Goal: Task Accomplishment & Management: Complete application form

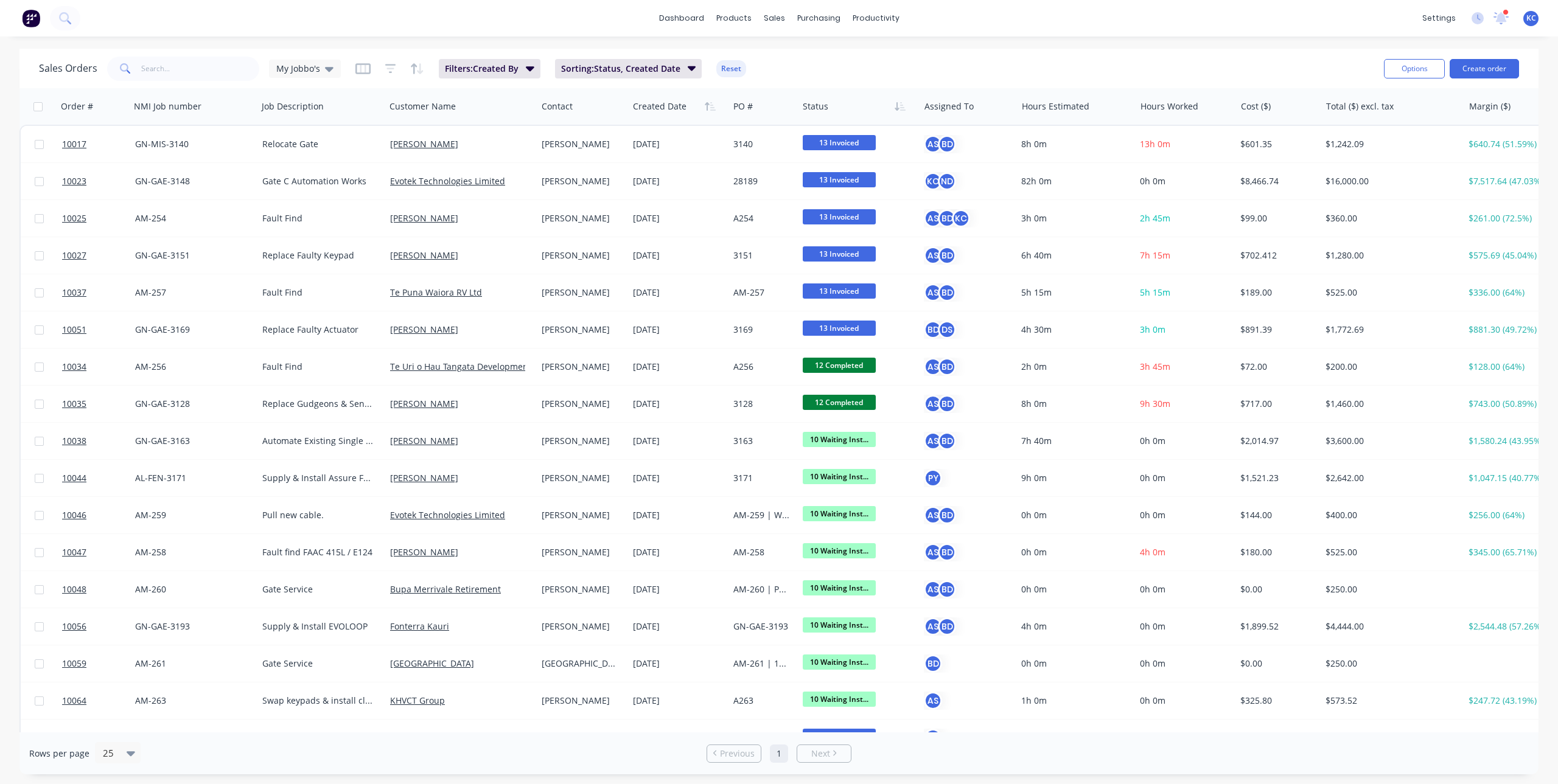
scroll to position [122, 0]
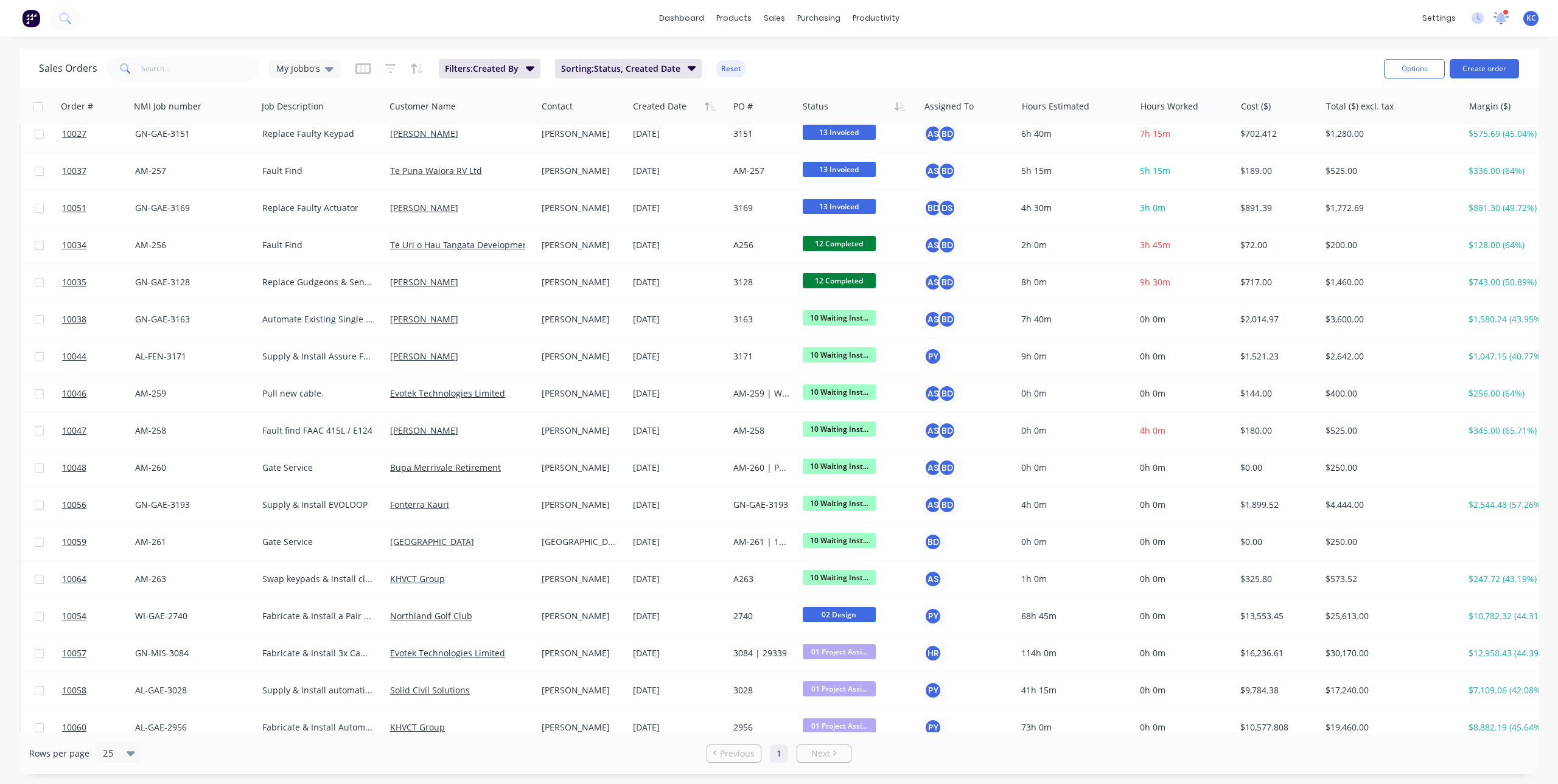
click at [1497, 22] on icon at bounding box center [1501, 19] width 15 height 12
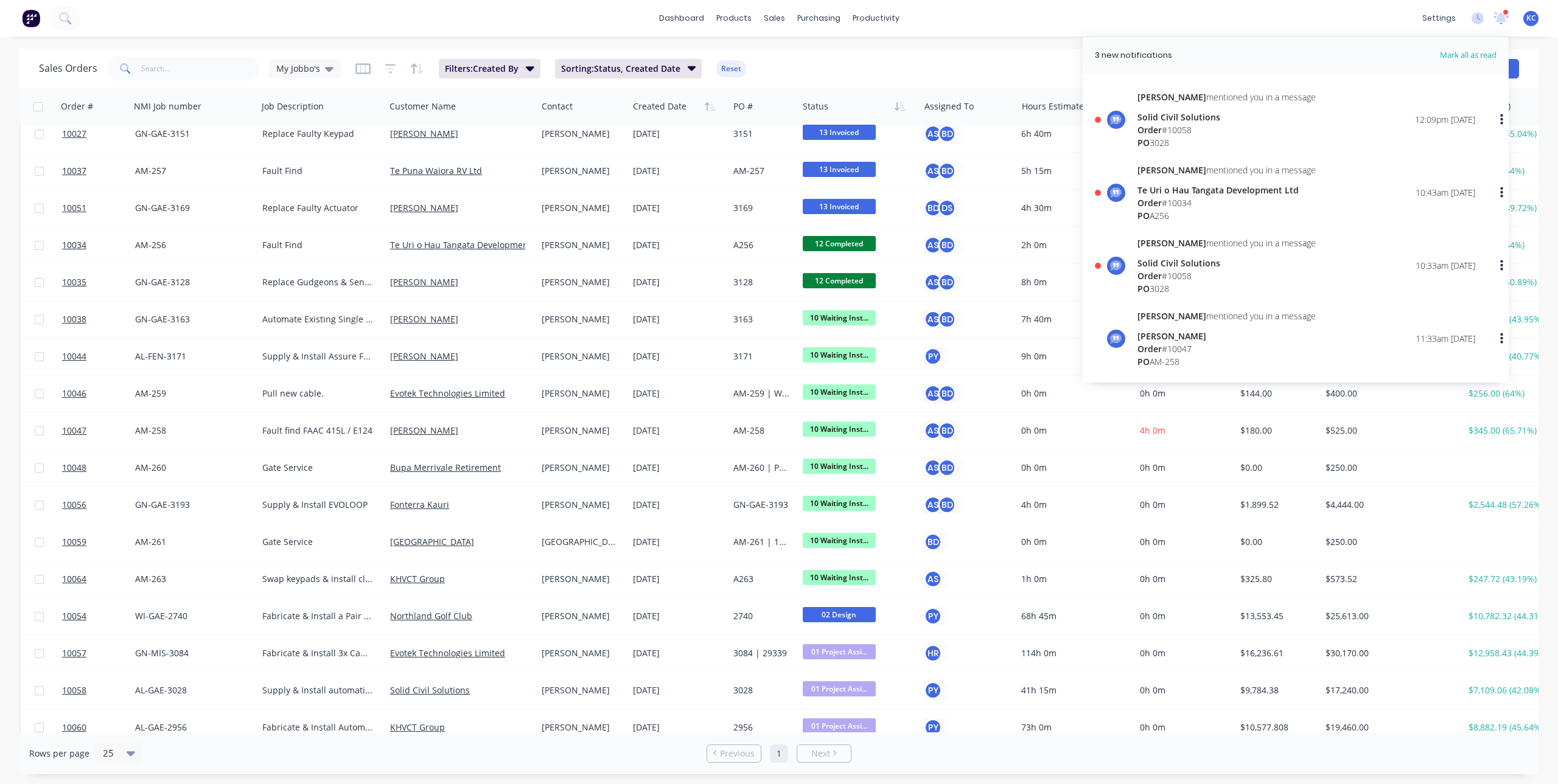
click at [1233, 269] on div "Order # 10058" at bounding box center [1226, 275] width 179 height 13
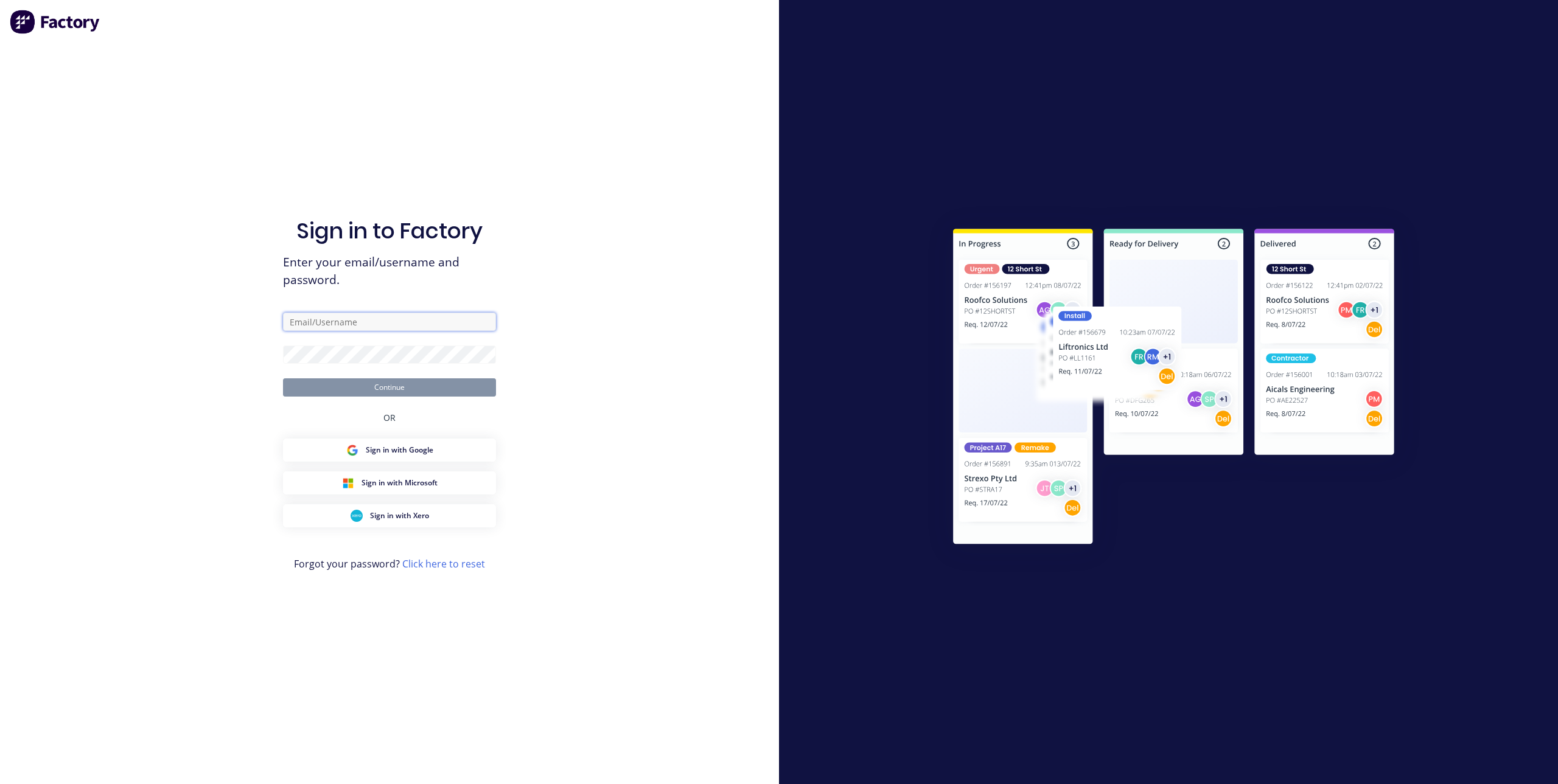
type input "[PERSON_NAME][EMAIL_ADDRESS][PERSON_NAME][DOMAIN_NAME]"
click at [464, 387] on button "Continue" at bounding box center [389, 387] width 213 height 18
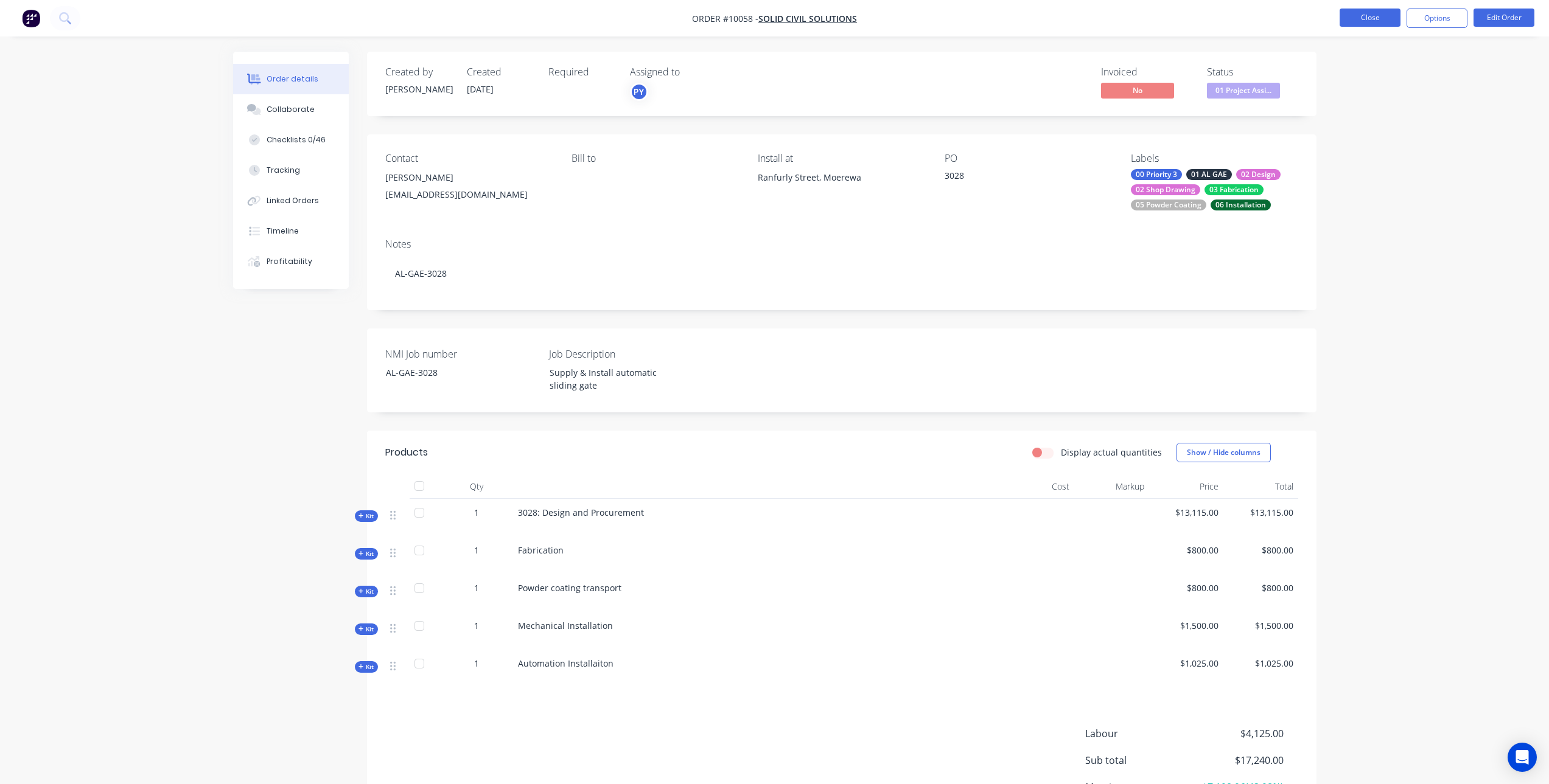
click at [1352, 14] on button "Close" at bounding box center [1370, 17] width 61 height 18
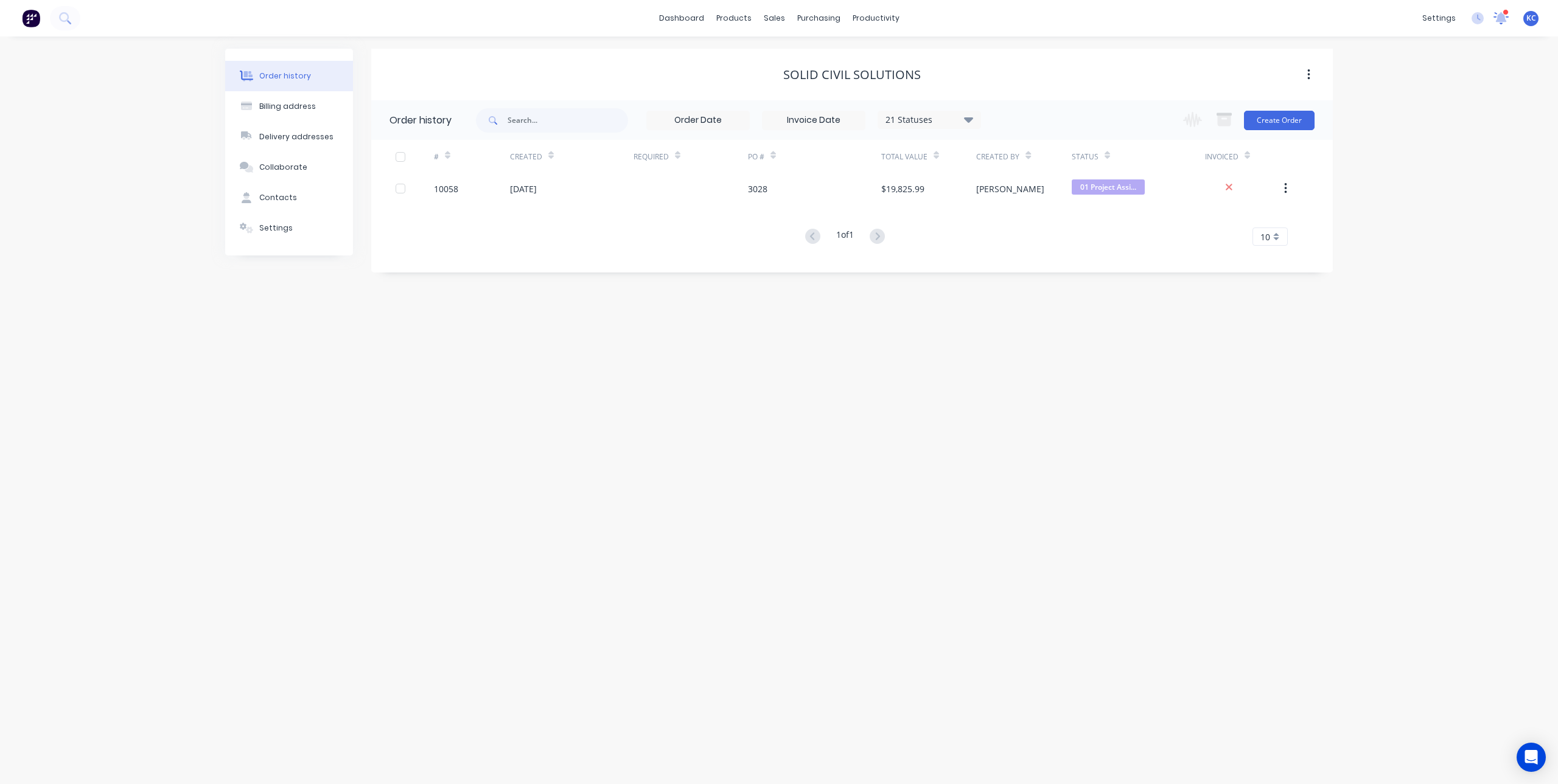
click at [1500, 17] on icon at bounding box center [1501, 17] width 11 height 10
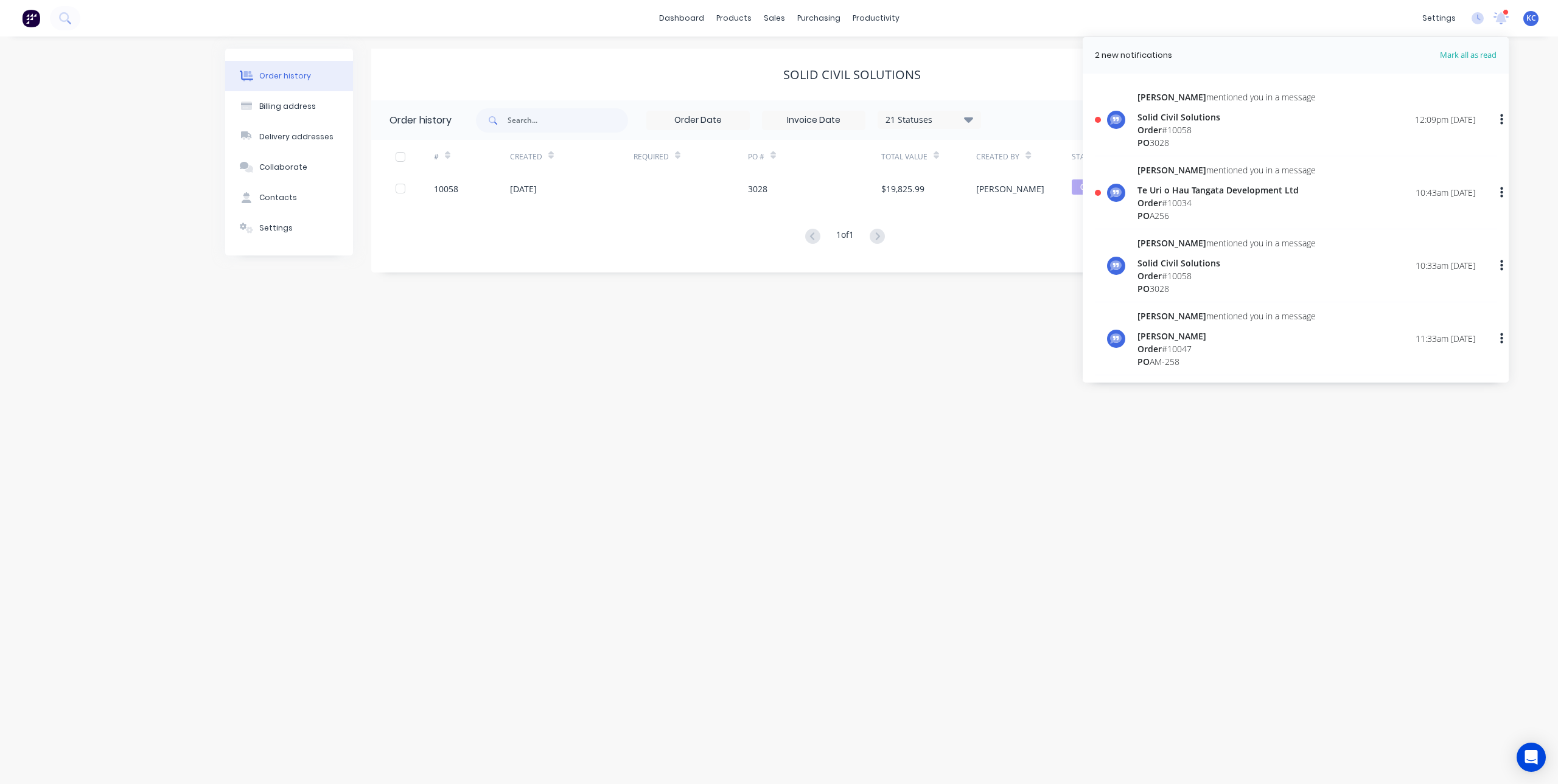
click at [1236, 268] on div "Solid Civil Solutions" at bounding box center [1226, 263] width 179 height 13
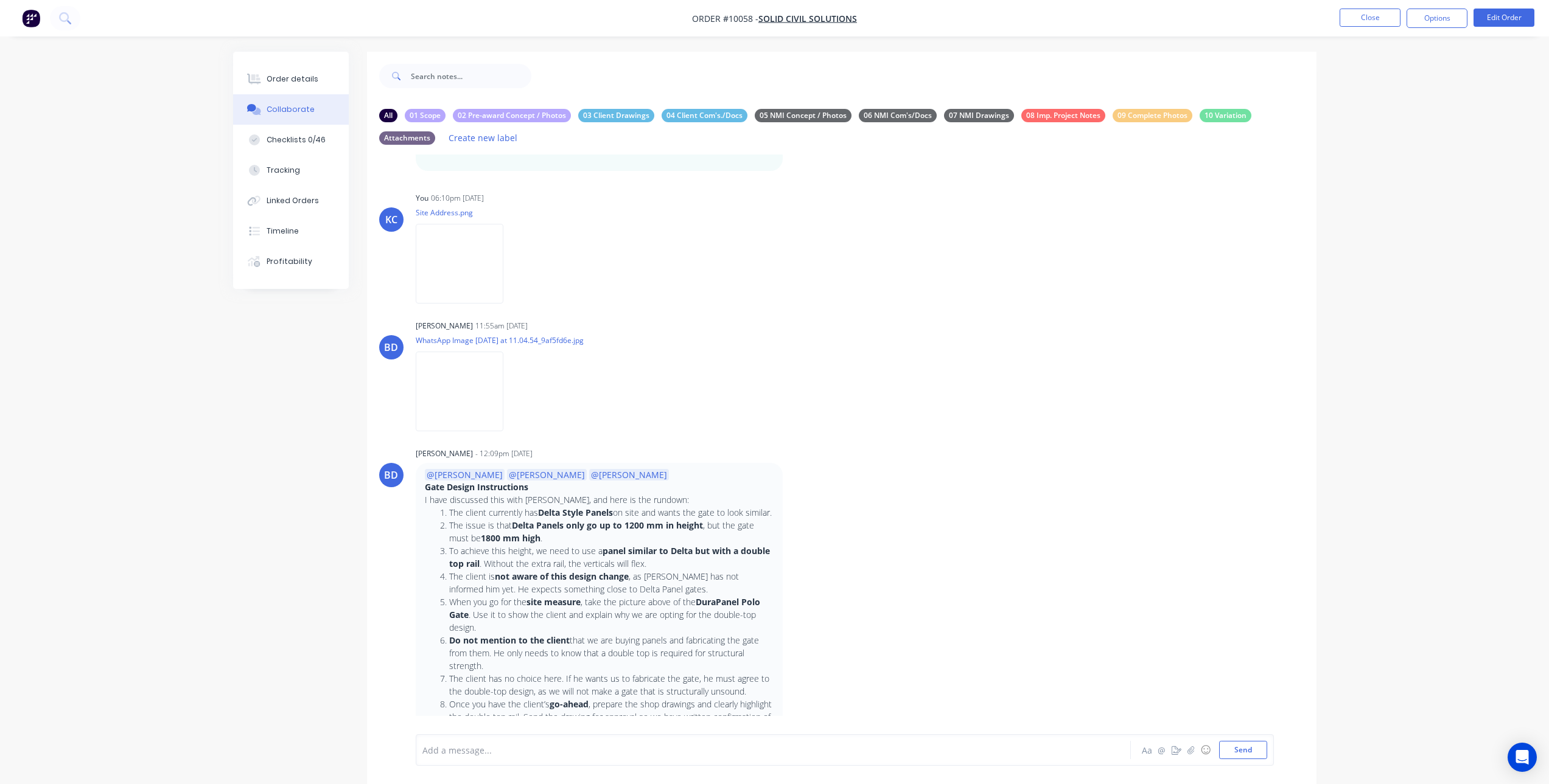
scroll to position [469, 0]
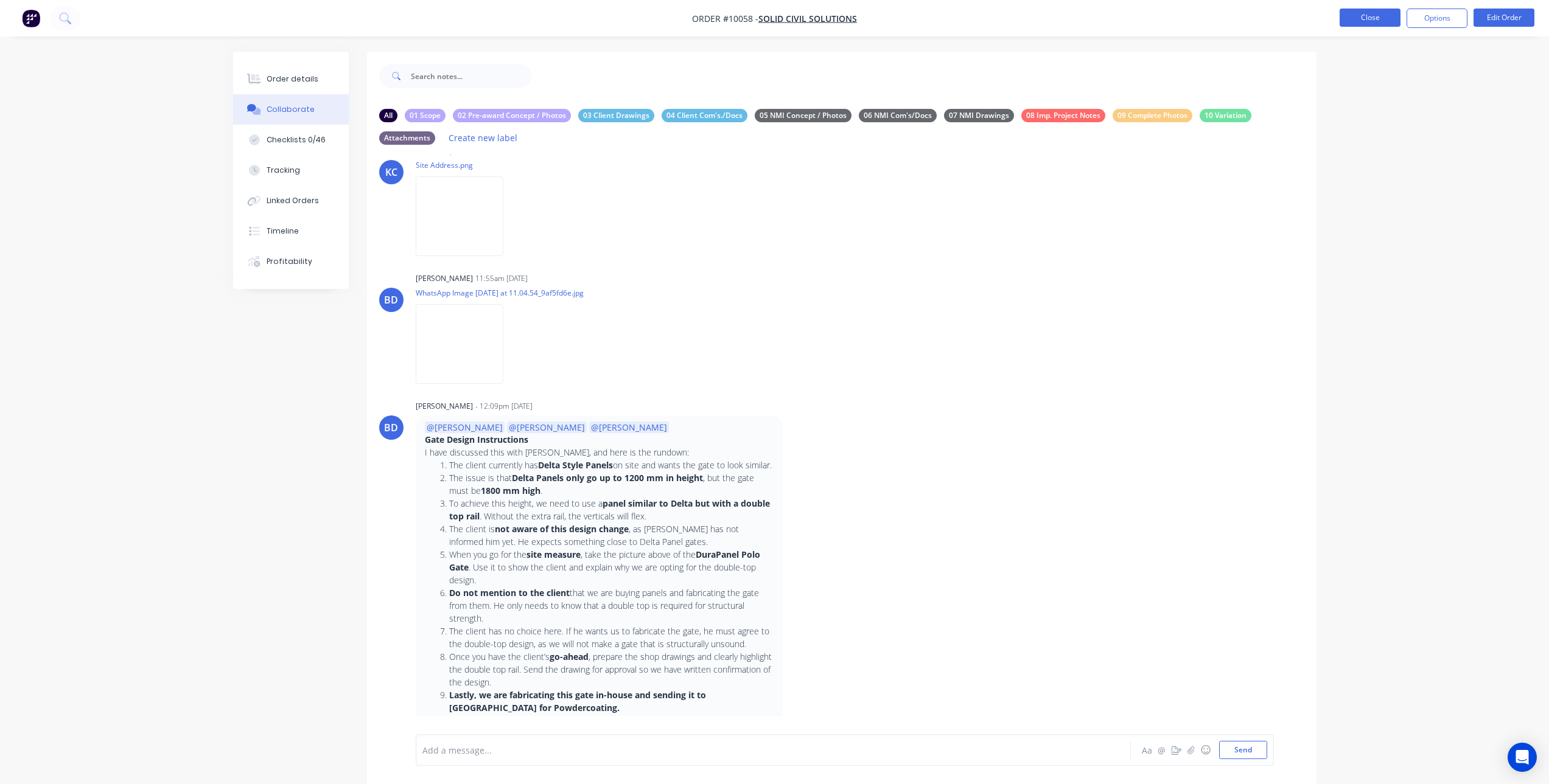
click at [1370, 17] on button "Close" at bounding box center [1370, 17] width 61 height 18
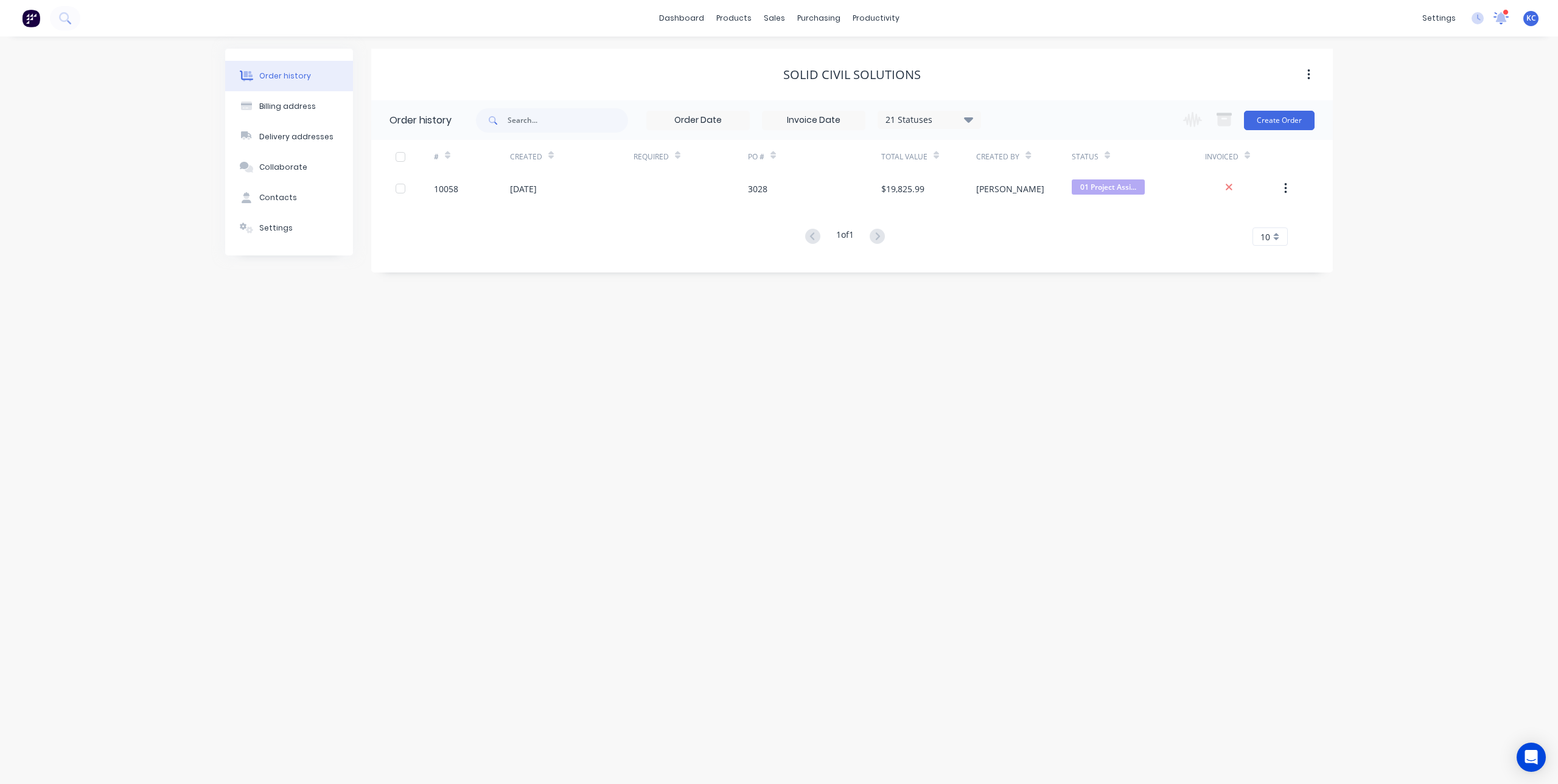
click at [1506, 17] on icon at bounding box center [1501, 19] width 15 height 12
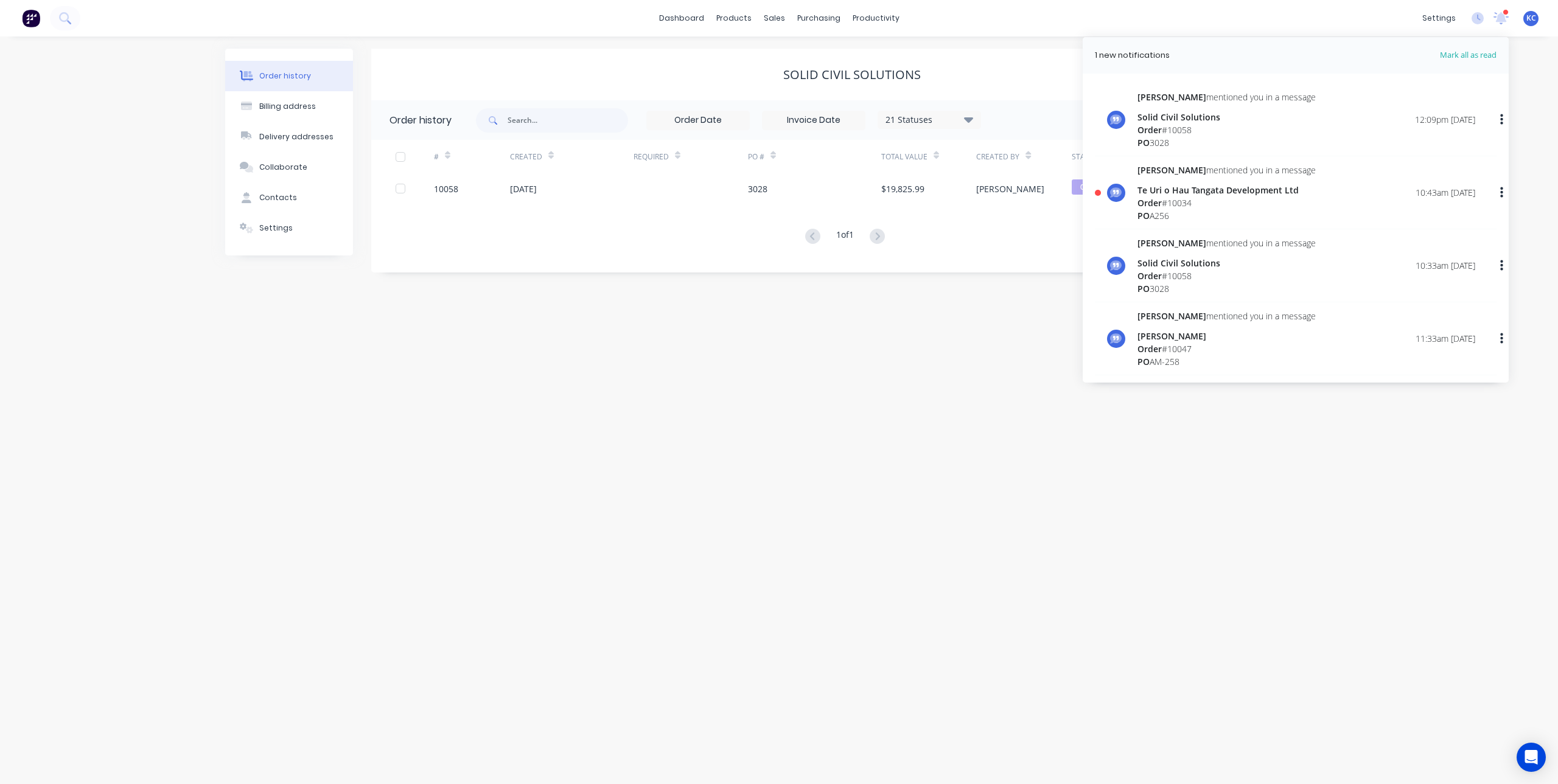
click at [1289, 200] on div "Order # 10034" at bounding box center [1226, 203] width 179 height 13
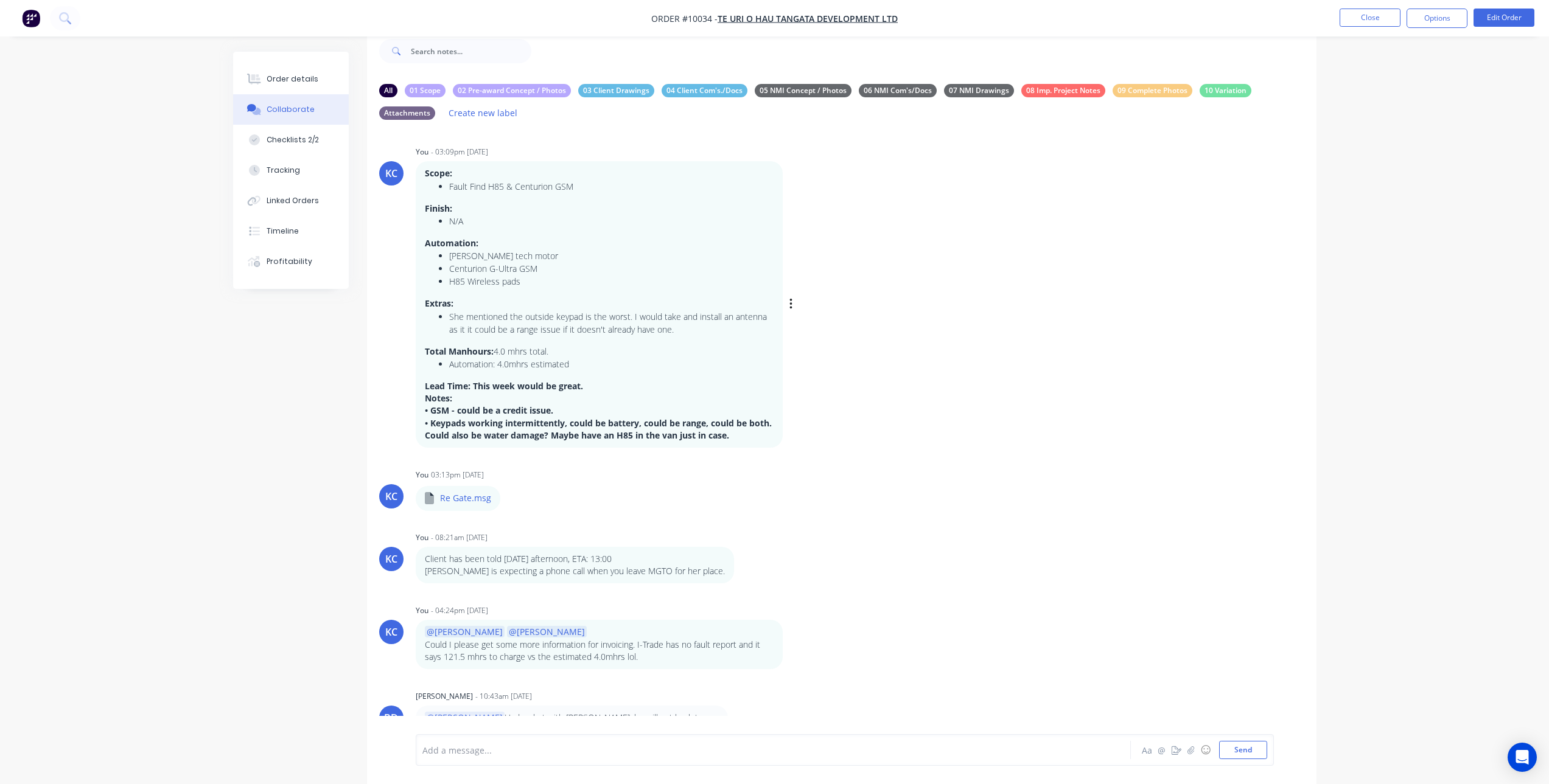
scroll to position [39, 0]
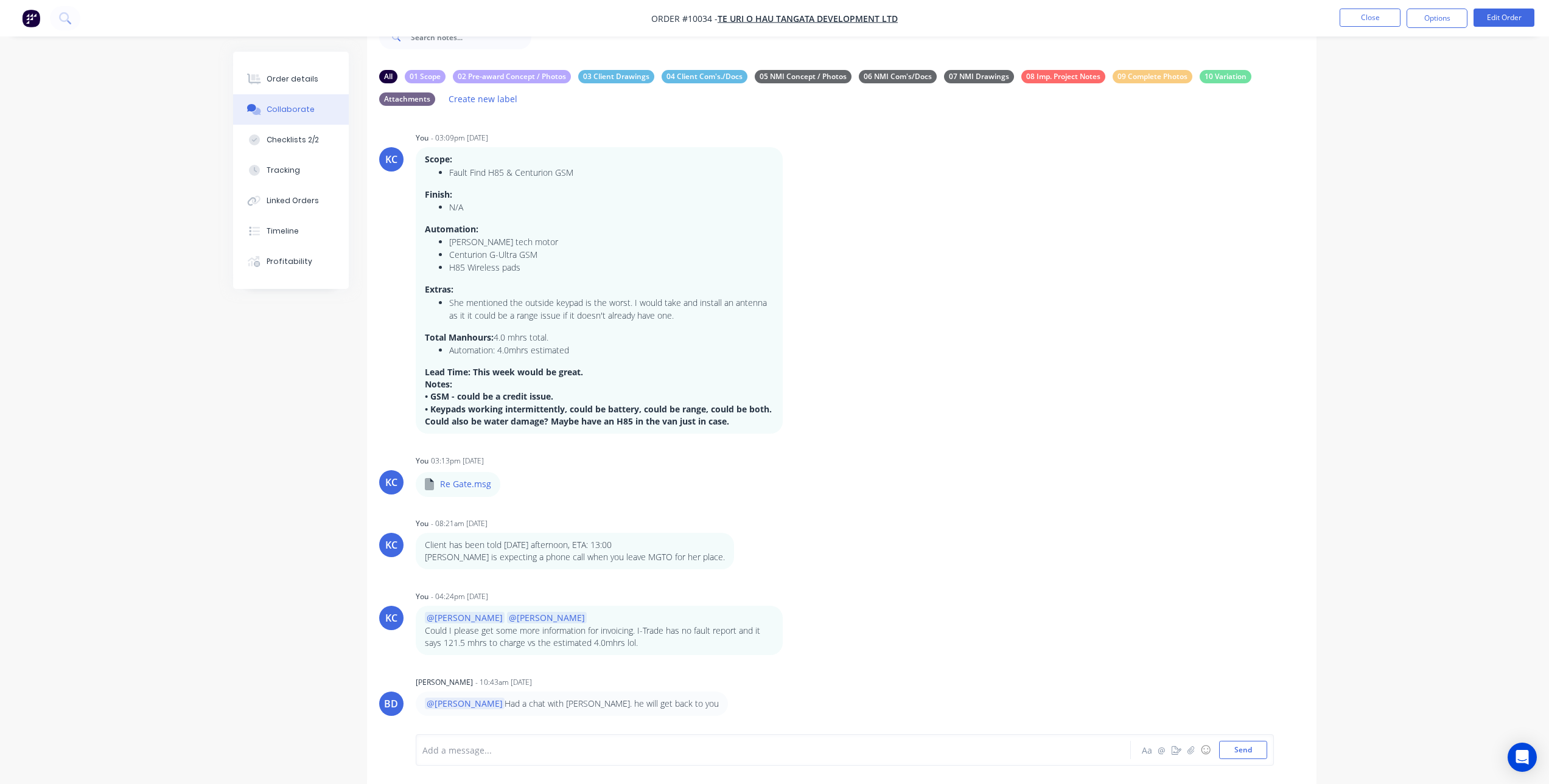
click at [621, 707] on p "@[PERSON_NAME] a chat with [PERSON_NAME]. he will get back to you" at bounding box center [572, 704] width 294 height 12
click at [1348, 16] on button "Close" at bounding box center [1370, 17] width 61 height 18
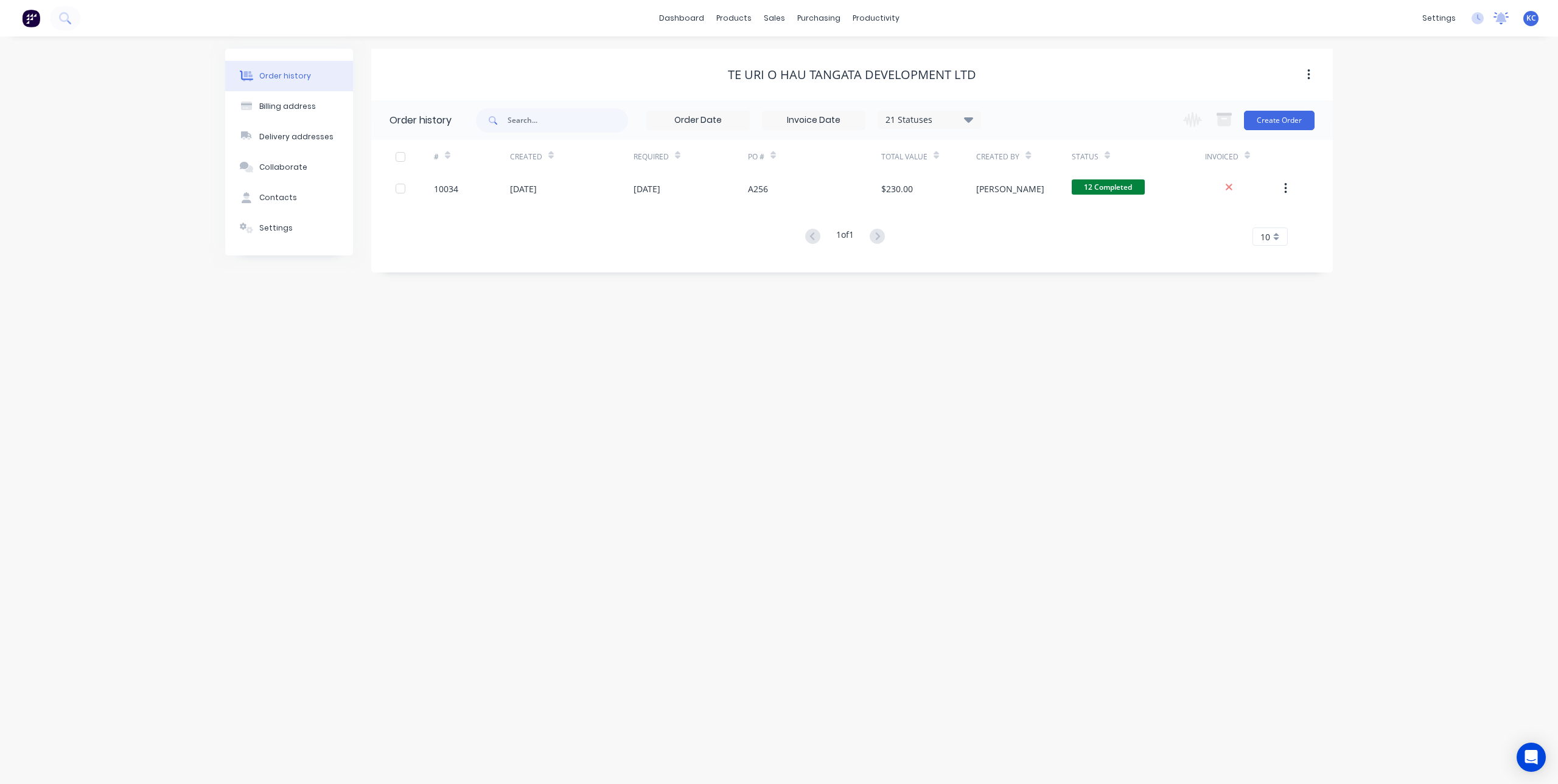
click at [1505, 22] on icon at bounding box center [1501, 19] width 15 height 12
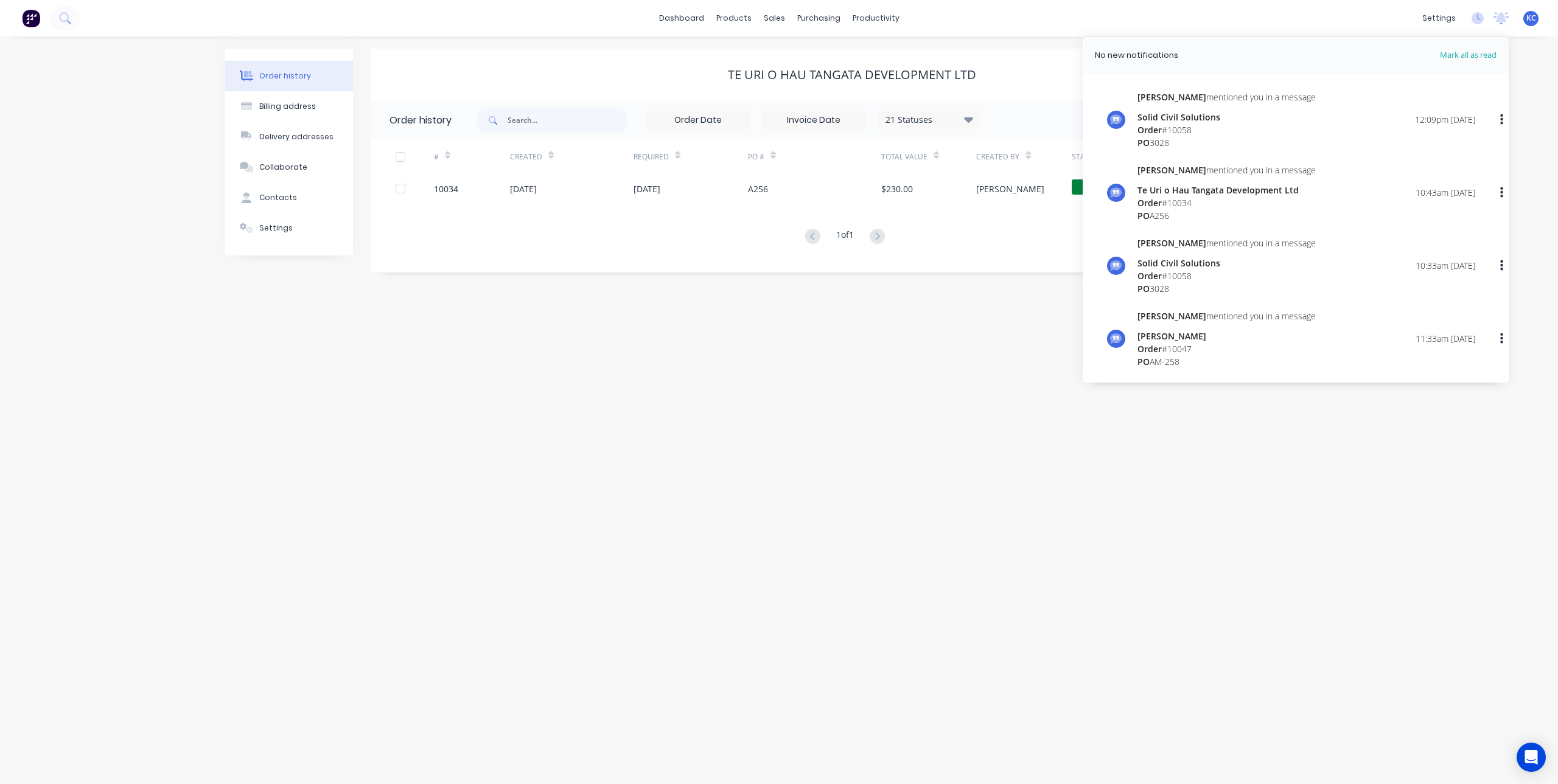
click at [1233, 116] on div "Solid Civil Solutions" at bounding box center [1226, 117] width 179 height 13
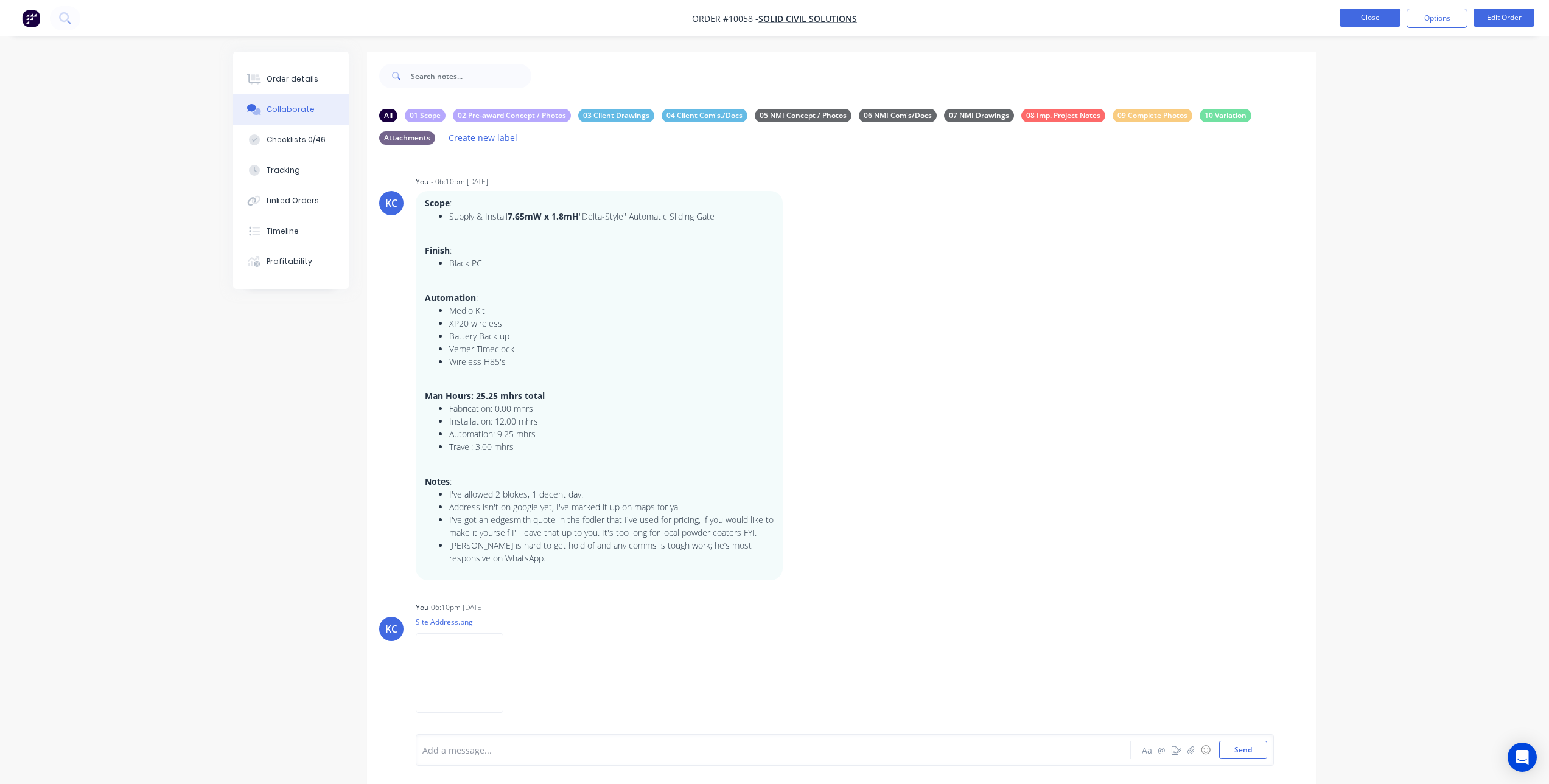
click at [1374, 12] on button "Close" at bounding box center [1370, 17] width 61 height 18
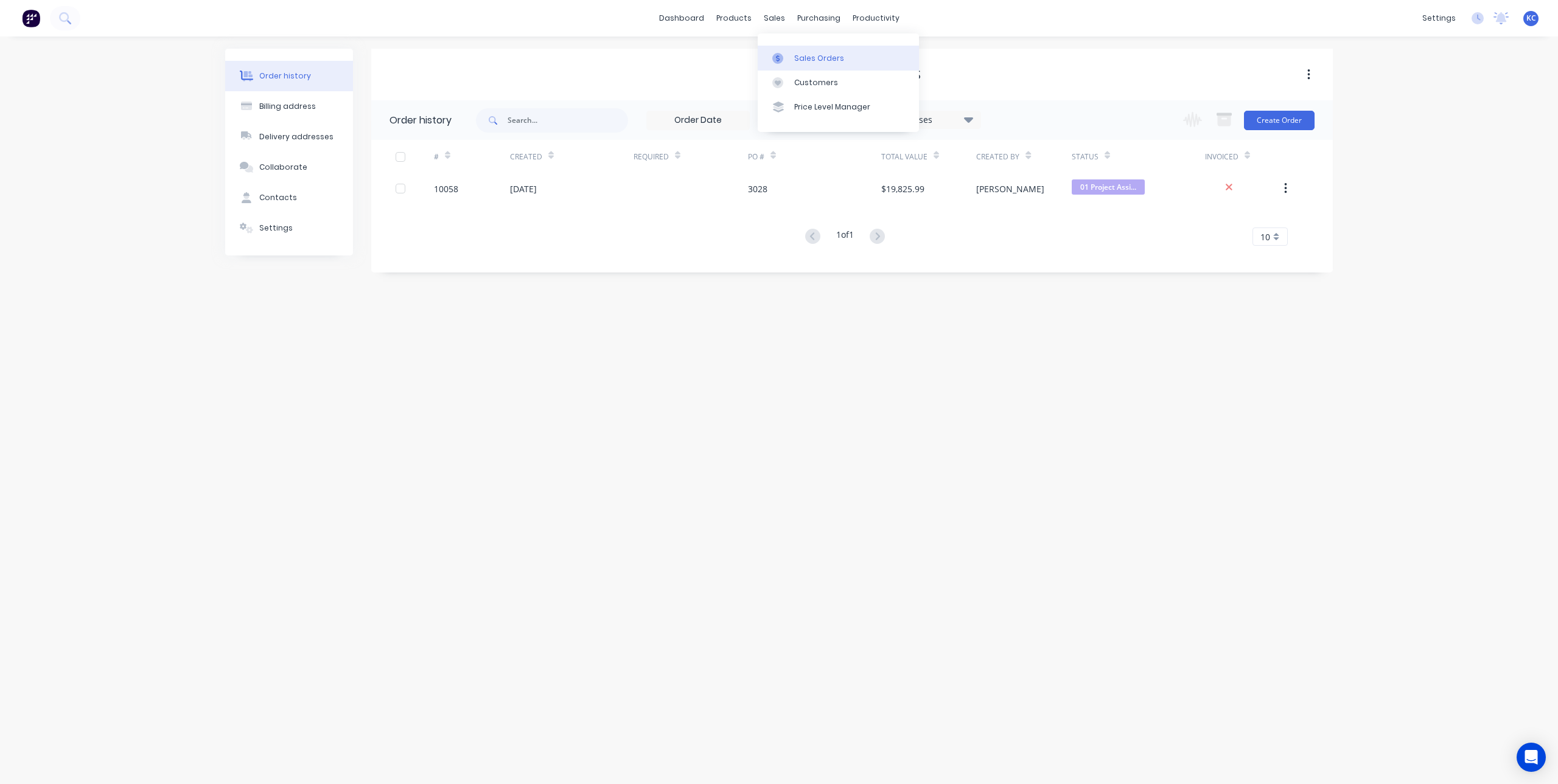
click at [802, 57] on div "Sales Orders" at bounding box center [819, 58] width 50 height 11
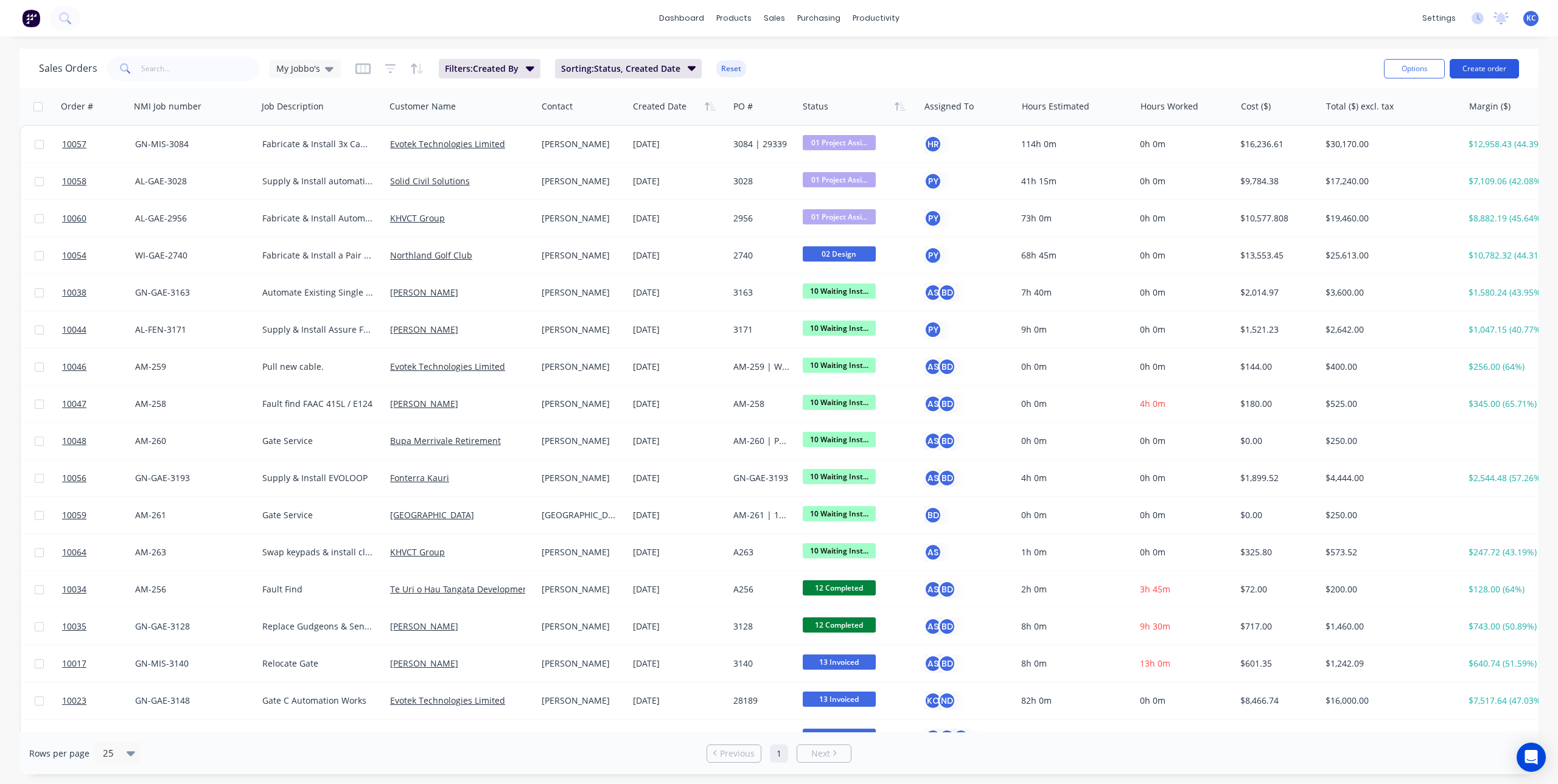
click at [1477, 65] on button "Create order" at bounding box center [1485, 68] width 70 height 19
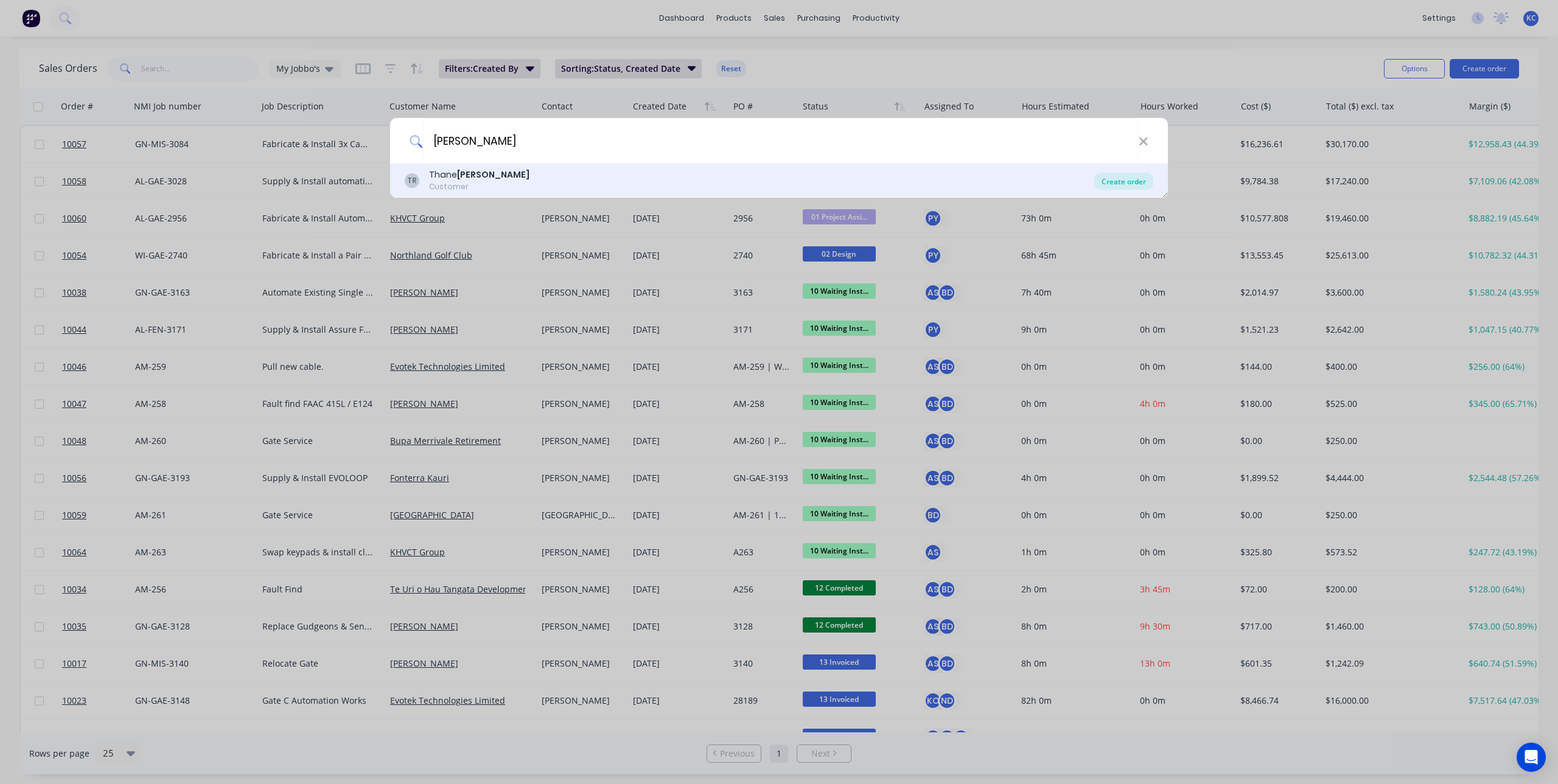
type input "[PERSON_NAME]"
click at [1107, 178] on div "Create order" at bounding box center [1123, 181] width 59 height 17
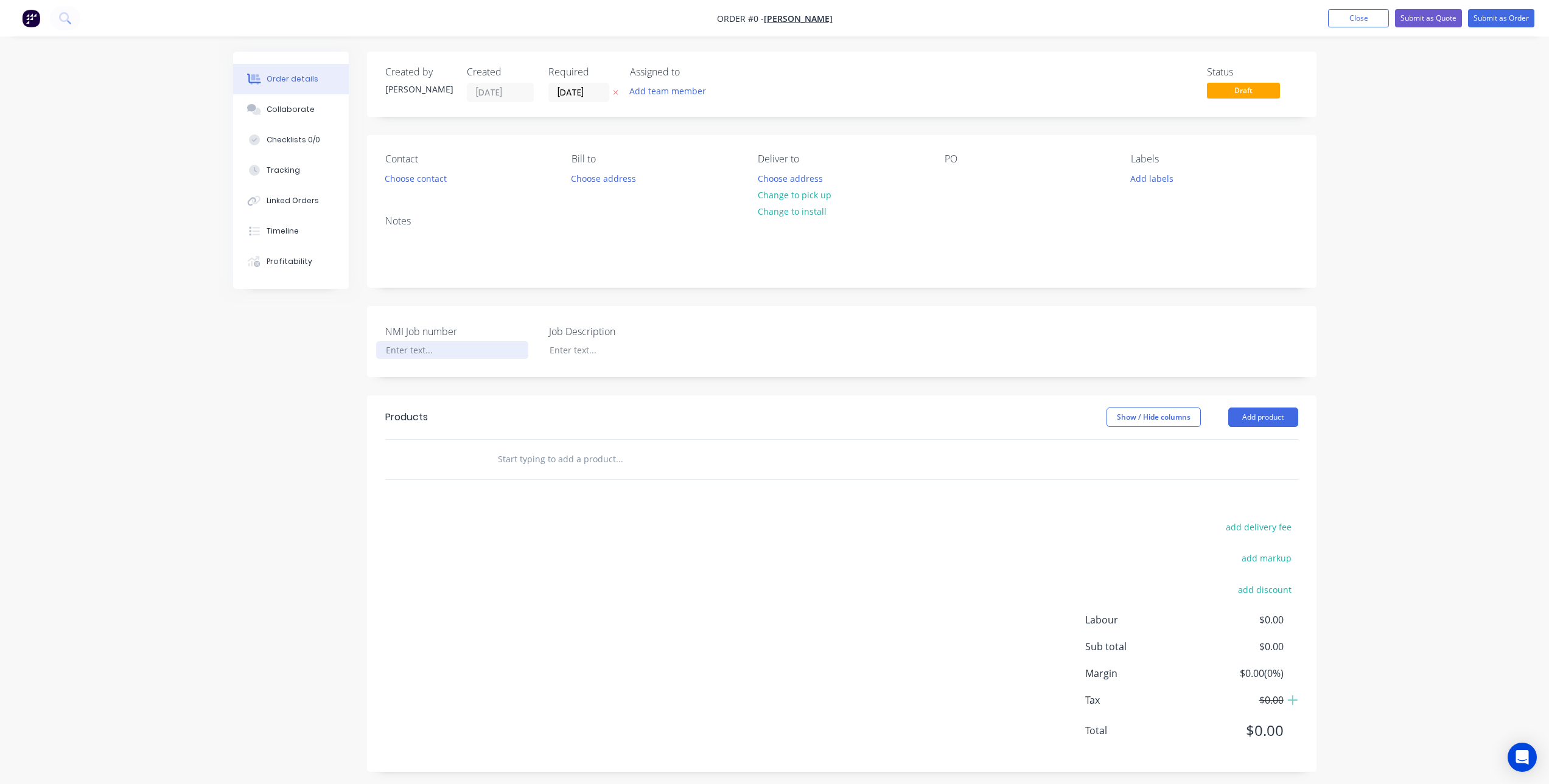
click at [441, 346] on div at bounding box center [452, 350] width 152 height 17
paste div
click at [600, 354] on div "Order details Collaborate Checklists 0/0 Tracking Linked Orders Timeline Profit…" at bounding box center [774, 421] width 1108 height 739
drag, startPoint x: 636, startPoint y: 345, endPoint x: 487, endPoint y: 334, distance: 149.4
click at [488, 334] on div "NMI Job number GN-MIS-3223 Job Description tRAILER rEPAIRS" at bounding box center [842, 341] width 949 height 71
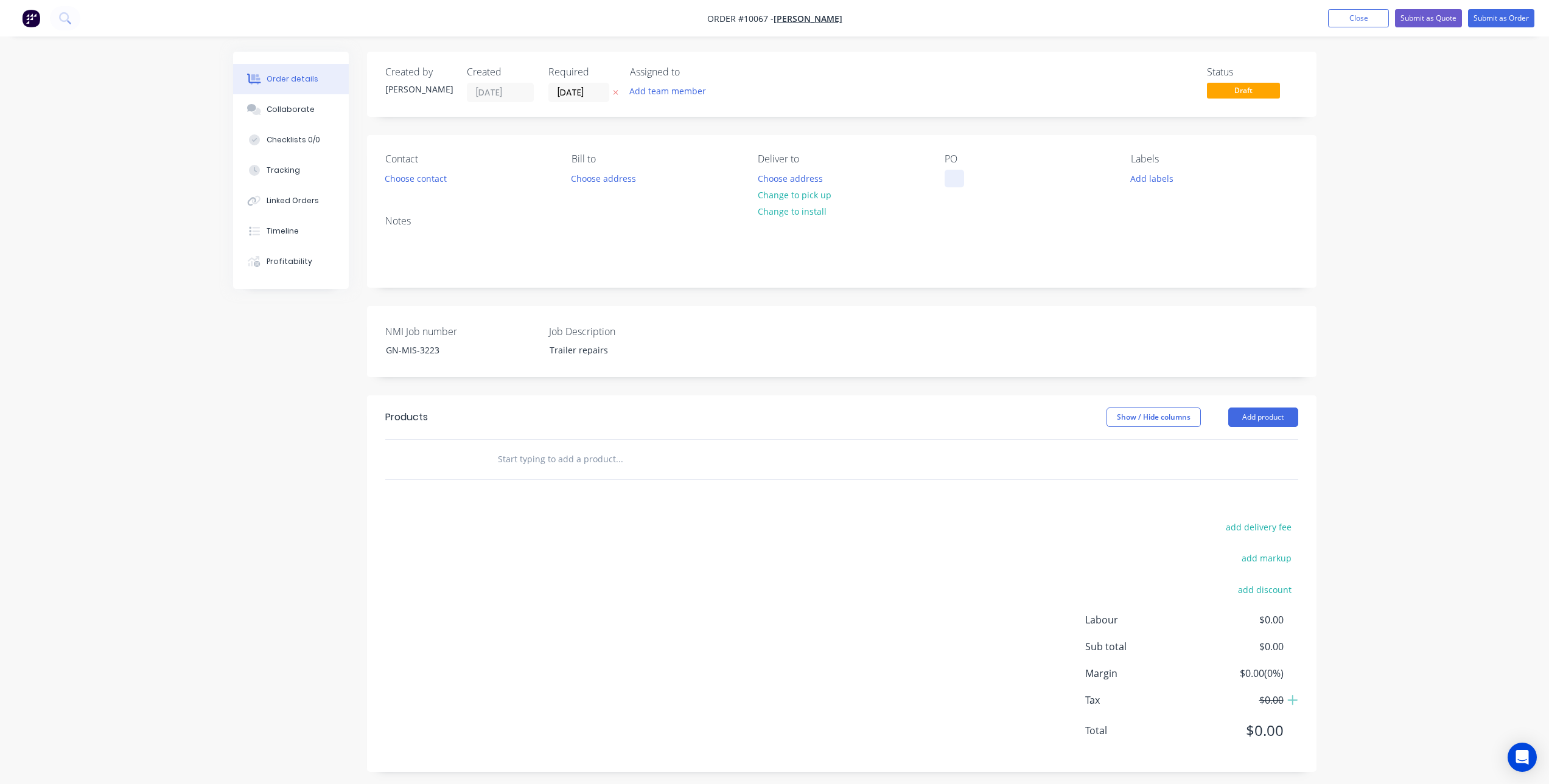
click at [951, 181] on div at bounding box center [954, 178] width 19 height 17
click at [428, 178] on button "Choose contact" at bounding box center [416, 178] width 75 height 16
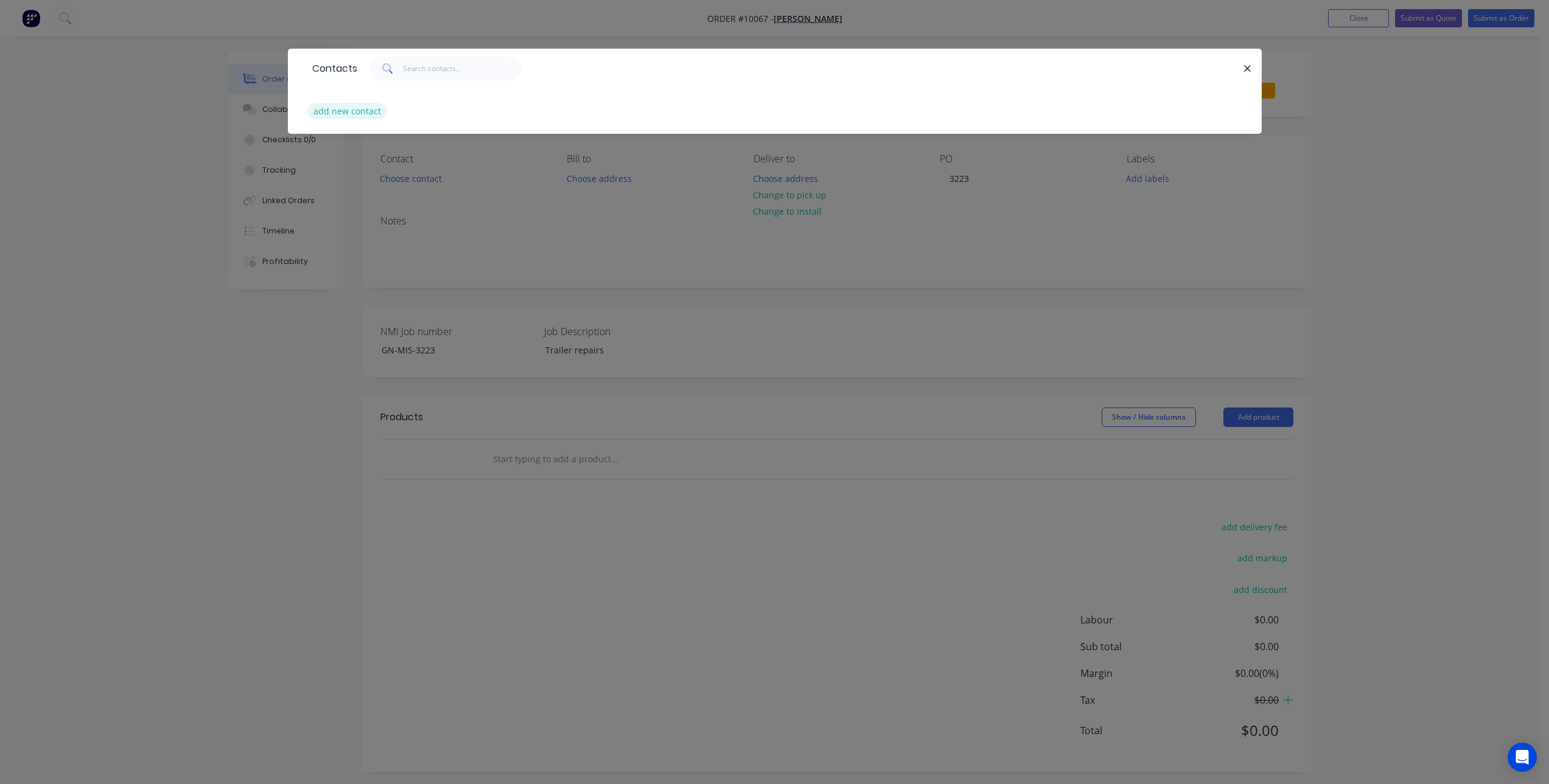
click at [358, 113] on button "add new contact" at bounding box center [347, 111] width 80 height 16
select select "AU"
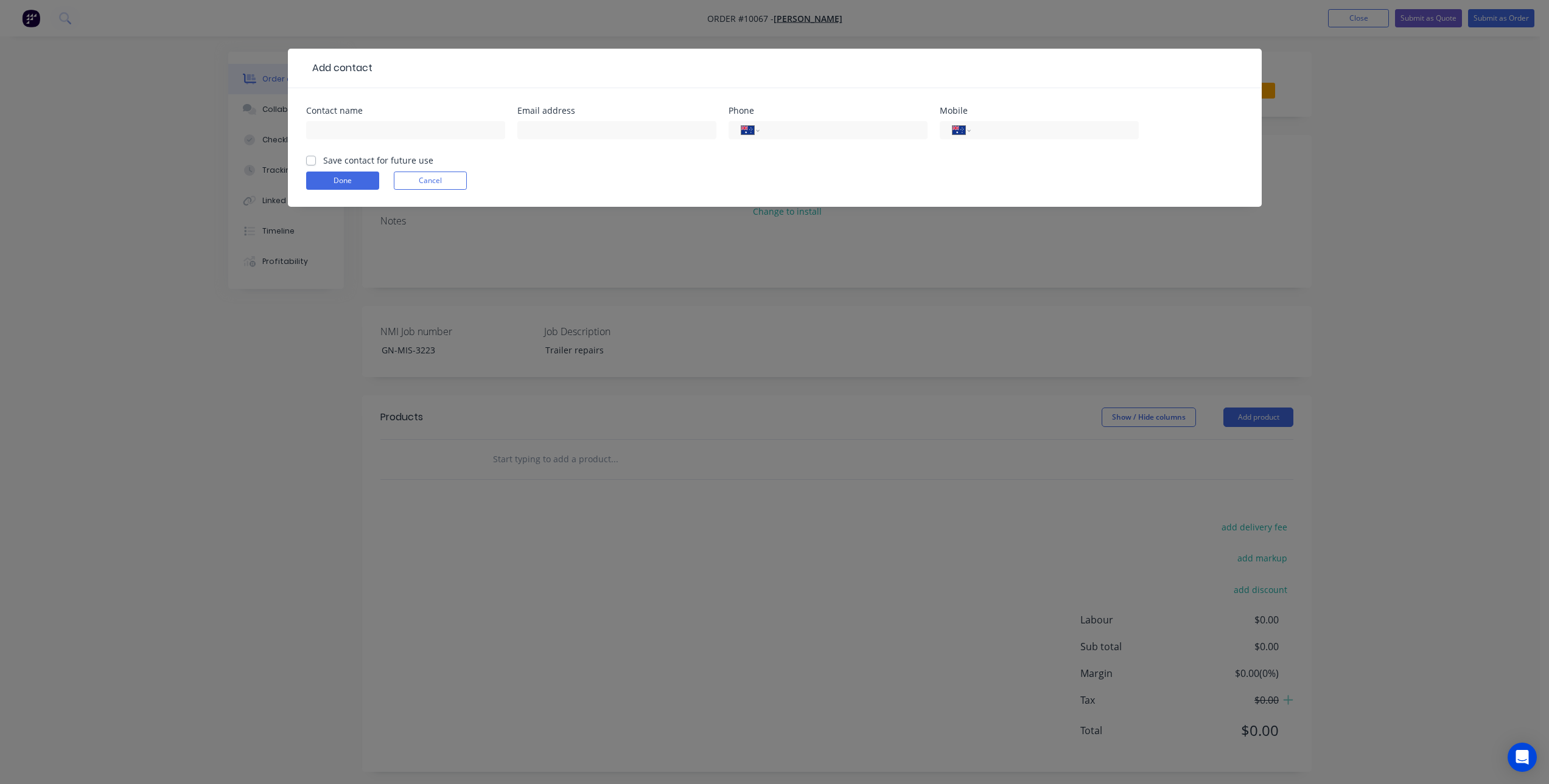
click at [323, 158] on label "Save contact for future use" at bounding box center [378, 160] width 110 height 13
click at [311, 158] on input "Save contact for future use" at bounding box center [311, 160] width 10 height 12
checkbox input "true"
click at [335, 132] on input "text" at bounding box center [406, 130] width 199 height 18
type input "R"
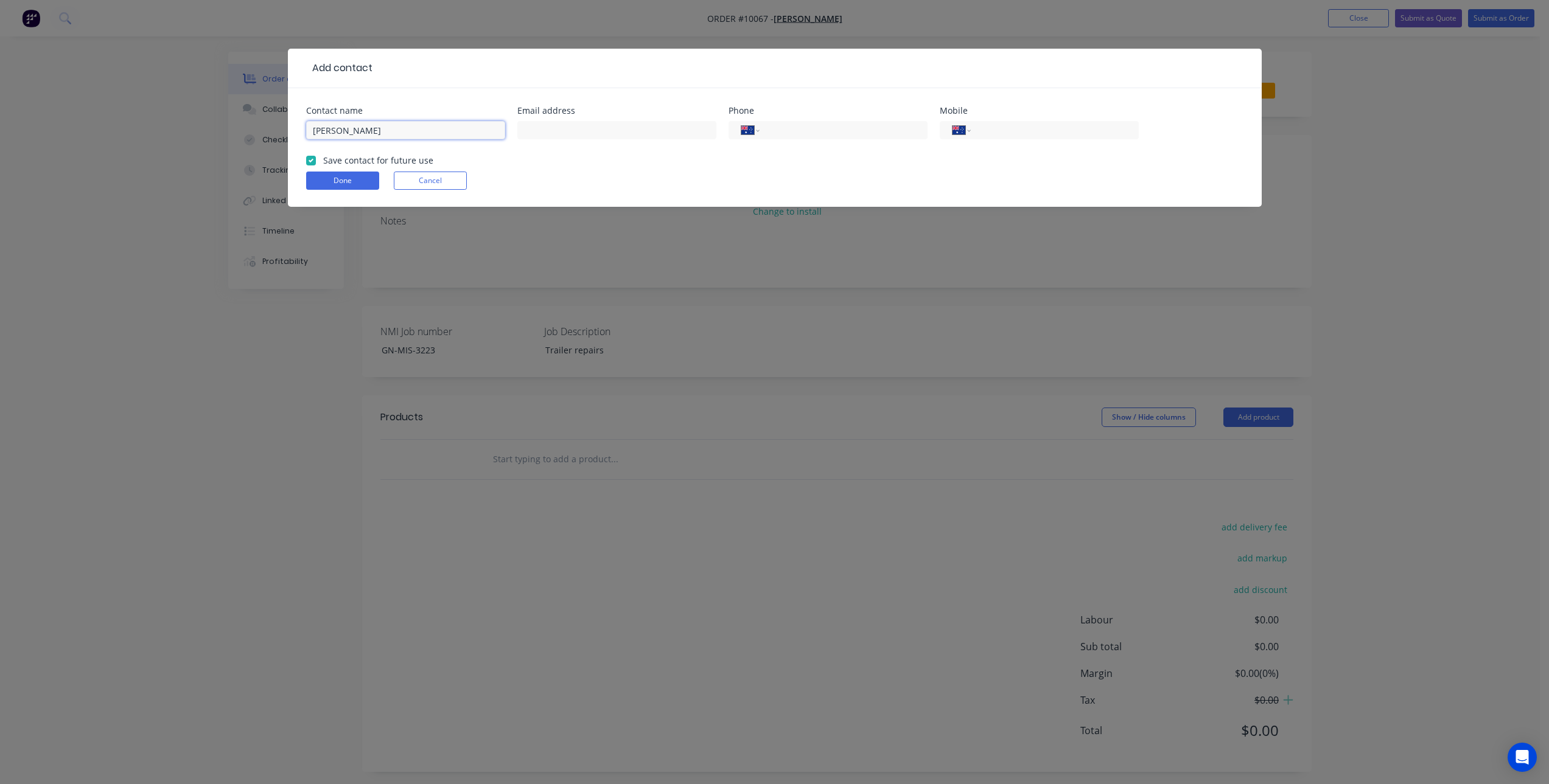
type input "[PERSON_NAME]"
type input "[EMAIL_ADDRESS][DOMAIN_NAME]"
click at [1007, 128] on input "tel" at bounding box center [1052, 131] width 146 height 14
type input "[PHONE_NUMBER]"
click at [340, 178] on button "Done" at bounding box center [342, 180] width 73 height 18
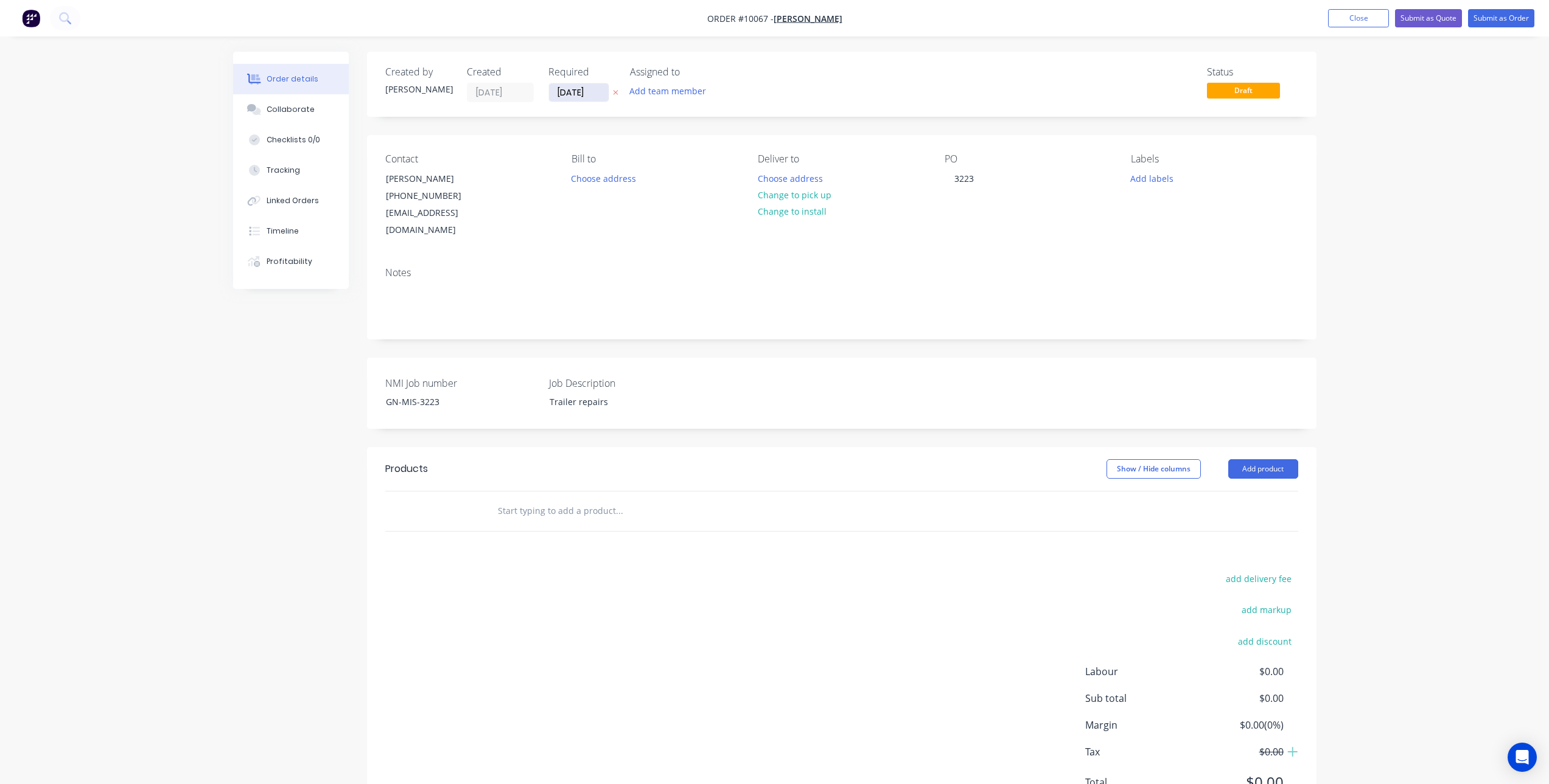
click at [593, 94] on input "[DATE]" at bounding box center [579, 92] width 60 height 18
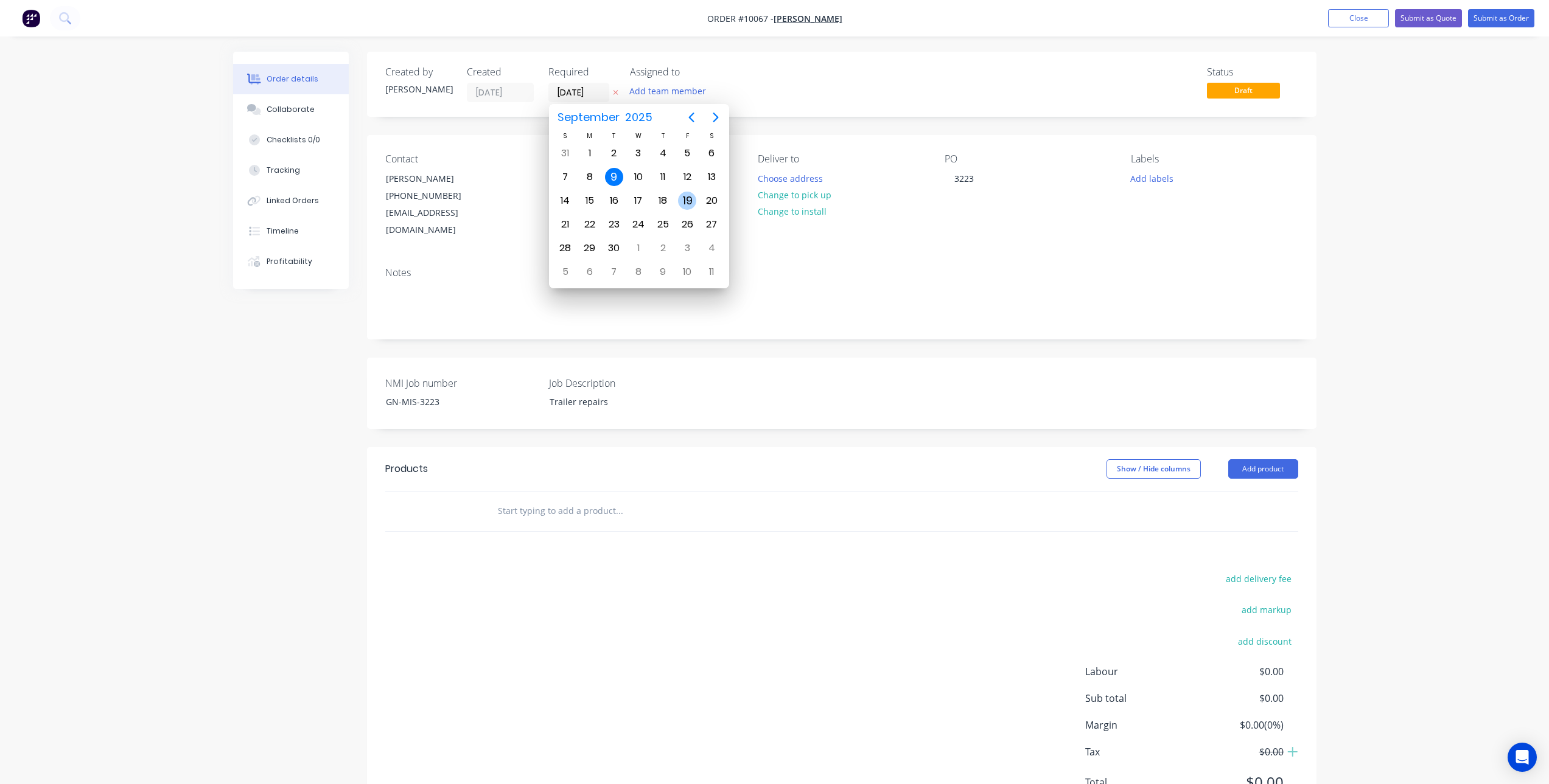
click at [691, 198] on div "19" at bounding box center [687, 200] width 18 height 18
type input "[DATE]"
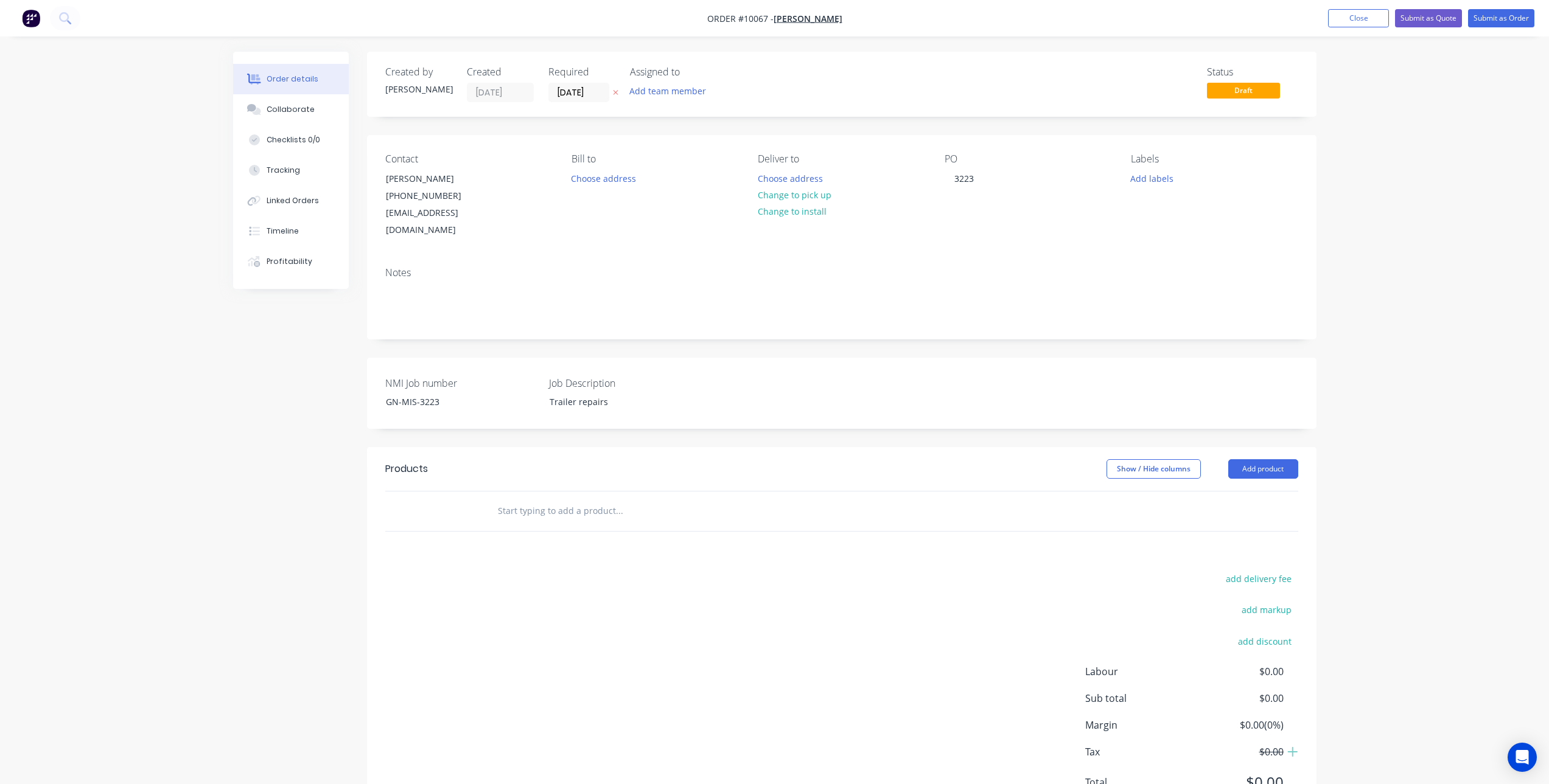
click at [584, 499] on input "text" at bounding box center [618, 510] width 243 height 24
drag, startPoint x: 569, startPoint y: 499, endPoint x: 373, endPoint y: 482, distance: 196.7
click at [373, 491] on div "Trailer Repairs Add Trailer Repairs to order No results found" at bounding box center [842, 512] width 949 height 41
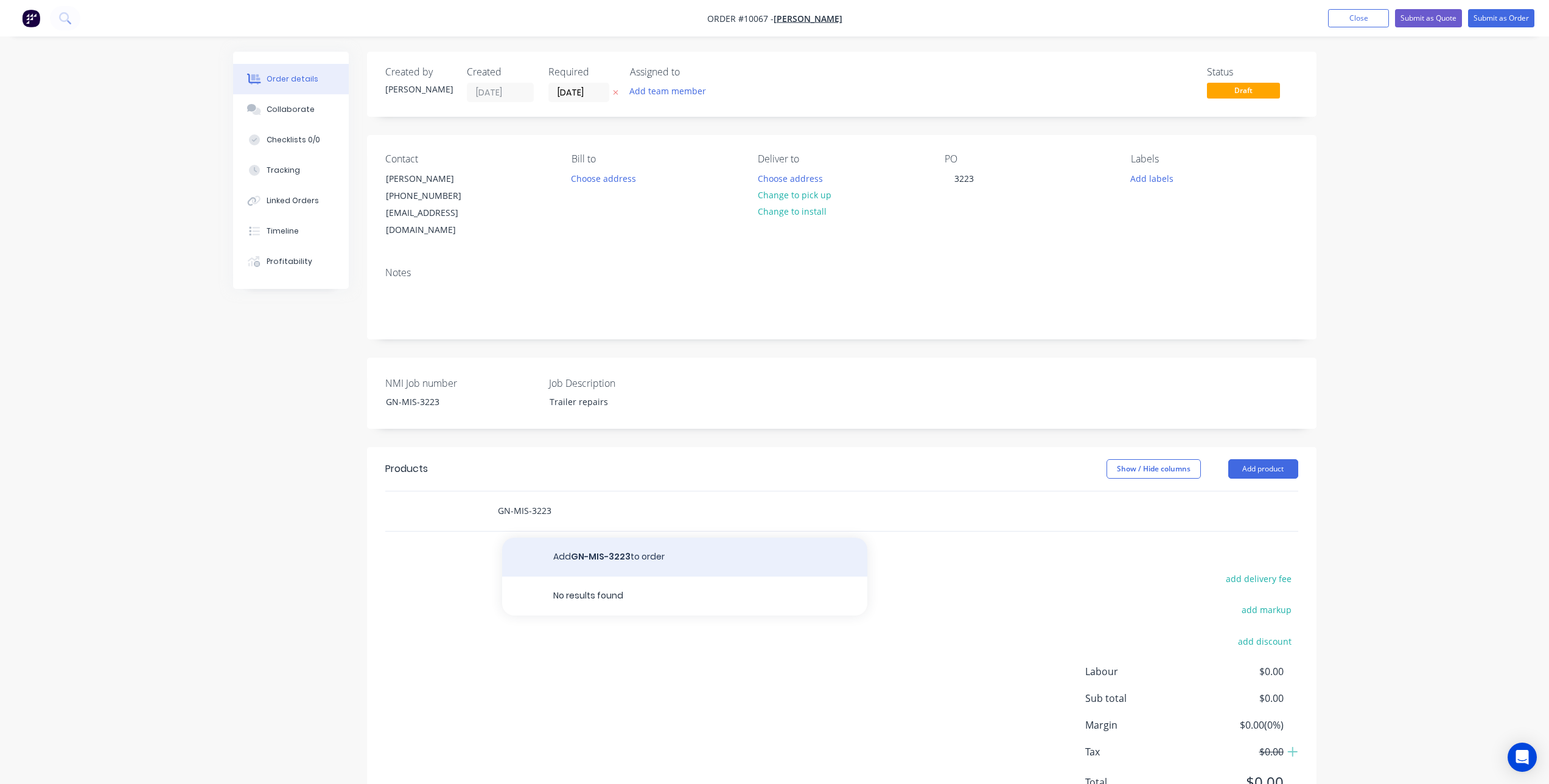
type input "GN-MIS-3223"
click at [644, 538] on button "Add GN-MIS-3223 to order" at bounding box center [684, 557] width 365 height 39
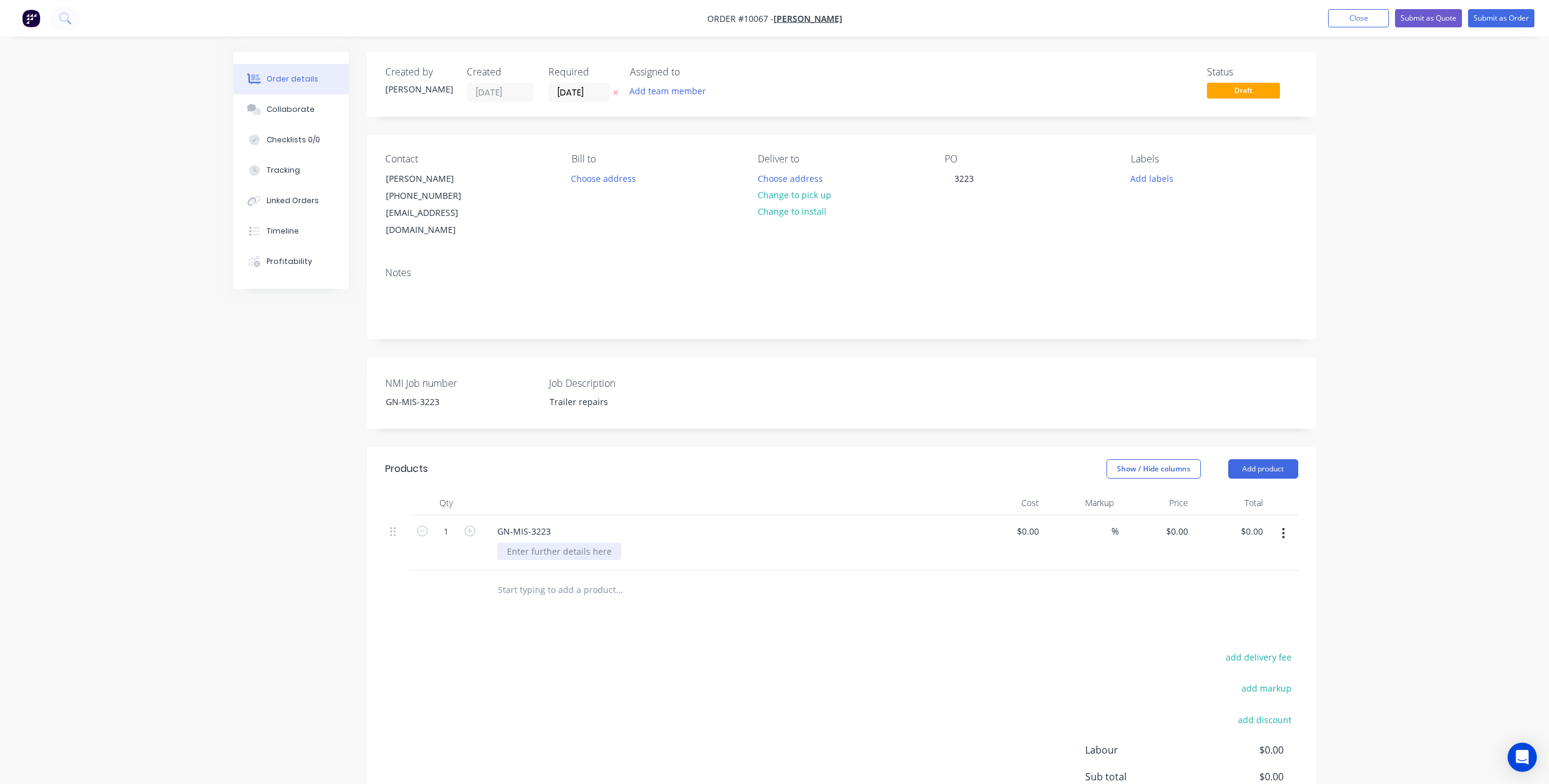
click at [562, 543] on div at bounding box center [559, 551] width 124 height 17
click at [389, 607] on div "Products Show / Hide columns Add product Qty Cost Markup Price Total 1 GN-MIS-3…" at bounding box center [842, 675] width 949 height 455
click at [570, 543] on div "Trailers Repair" at bounding box center [537, 551] width 80 height 17
click at [1035, 523] on input at bounding box center [1037, 532] width 14 height 17
click at [1038, 523] on input "0" at bounding box center [1030, 532] width 28 height 17
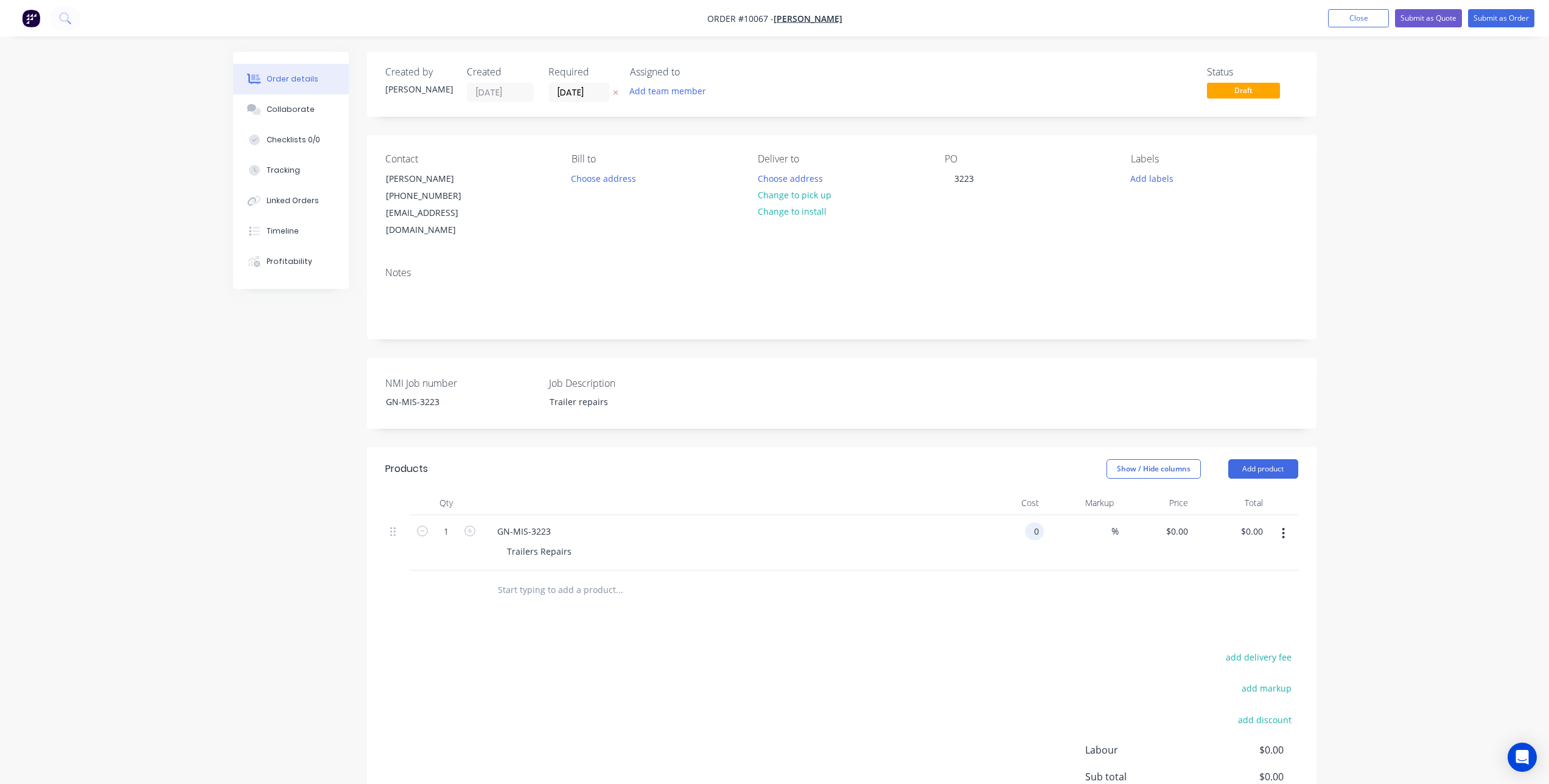
type input "$0.00"
type input "$1,654.62"
click at [1037, 523] on input "0" at bounding box center [1030, 532] width 28 height 17
type input "$688.50"
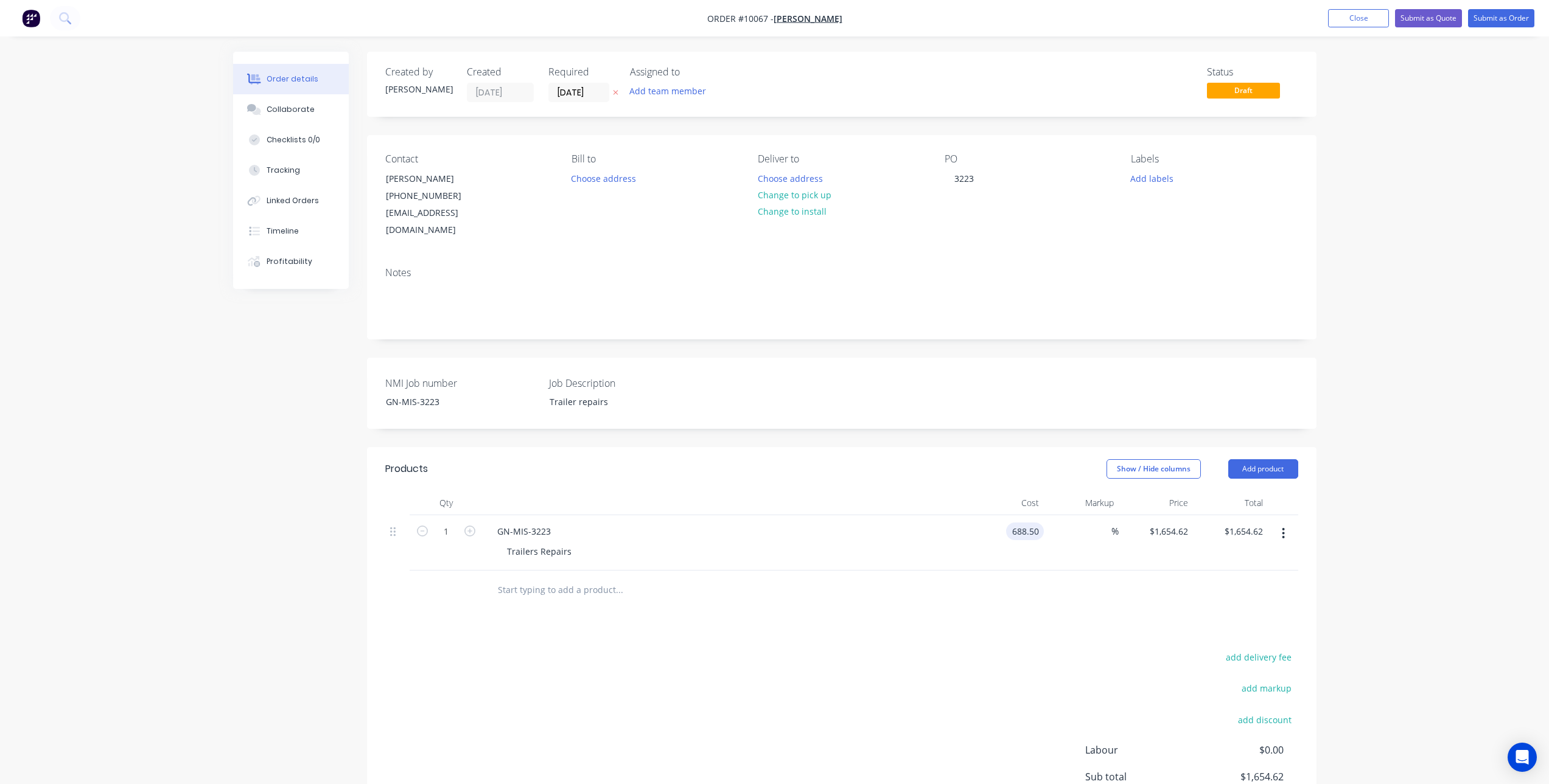
type input "$688.50"
click at [898, 614] on div "Products Show / Hide columns Add product Qty Cost Markup Price Total 1 GN-MIS-3…" at bounding box center [842, 675] width 949 height 455
